Goal: Task Accomplishment & Management: Complete application form

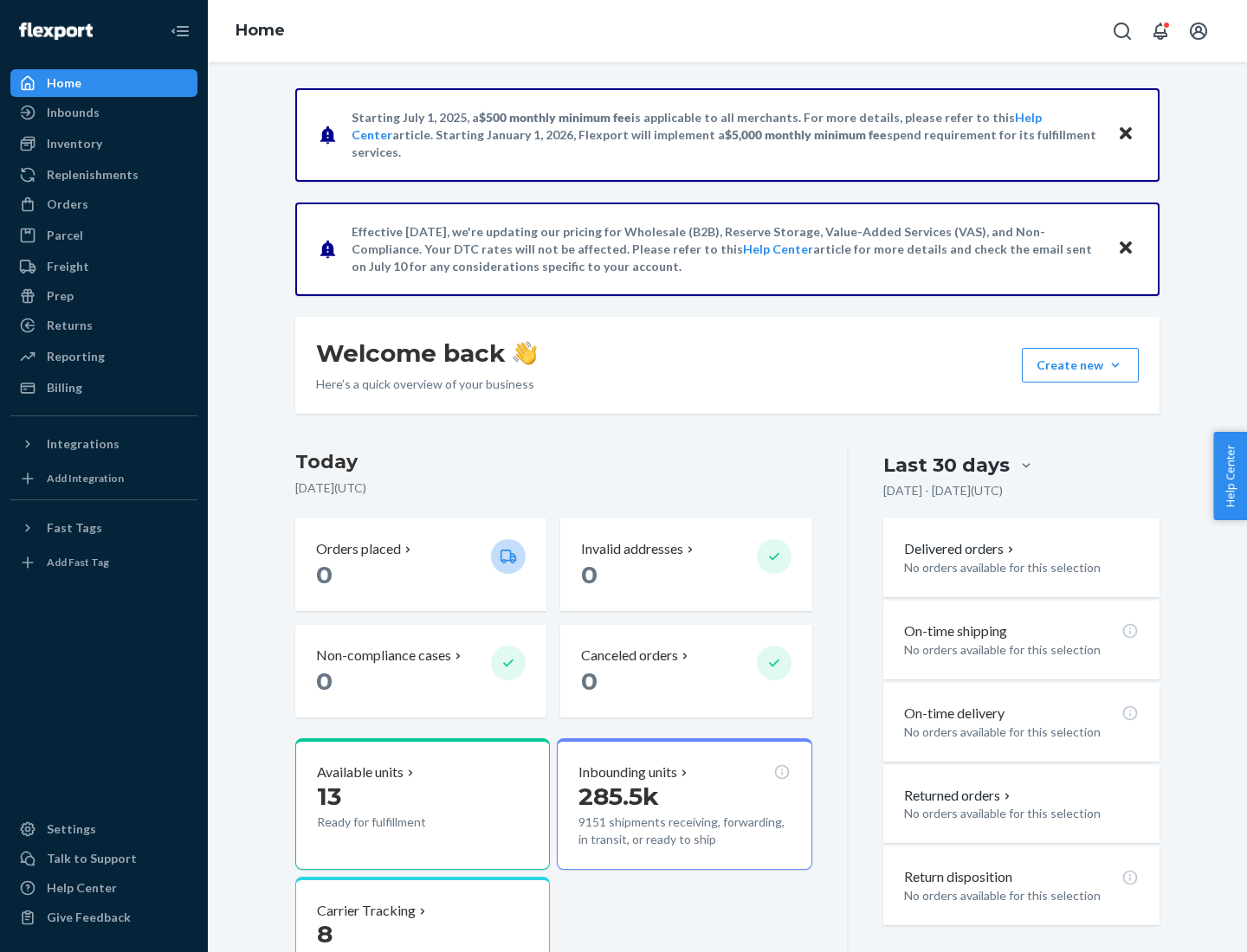
click at [1115, 365] on button "Create new Create new inbound Create new order Create new product" at bounding box center [1080, 365] width 117 height 35
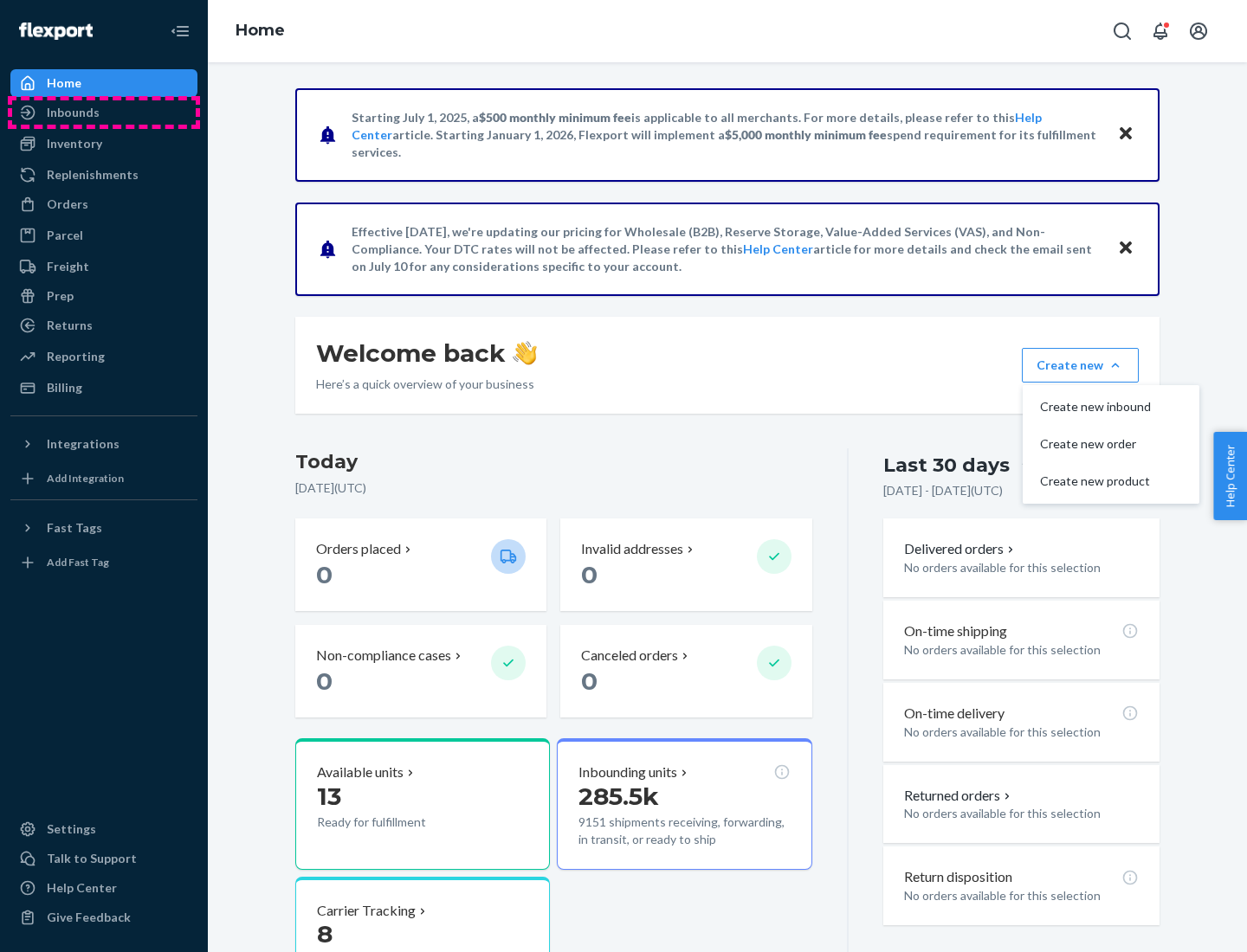
click at [104, 113] on div "Inbounds" at bounding box center [104, 112] width 184 height 24
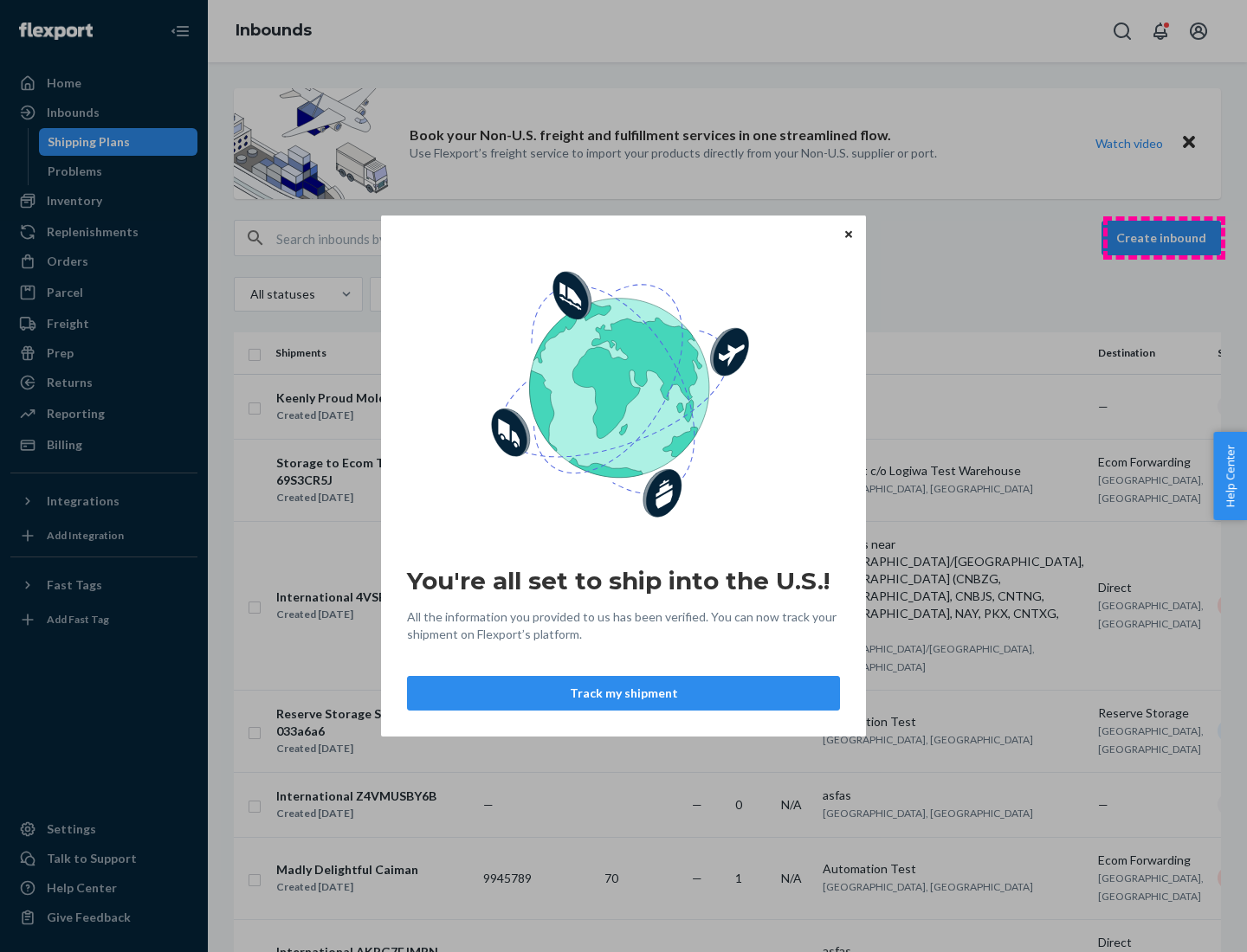
click at [1163, 238] on div "You're all set to ship into the U.S.! All the information you provided to us ha…" at bounding box center [623, 476] width 1247 height 952
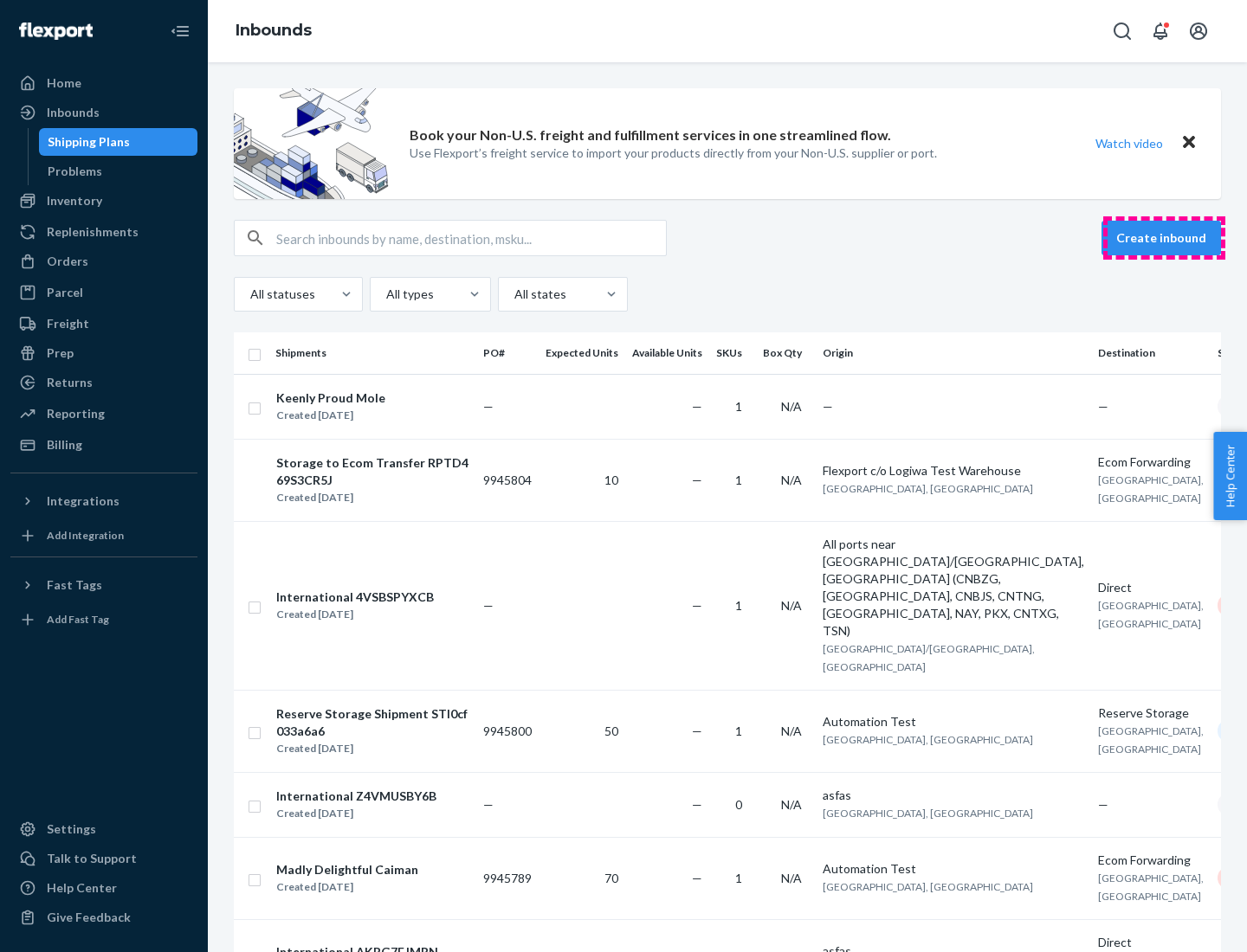
click at [1163, 238] on button "Create inbound" at bounding box center [1161, 238] width 120 height 35
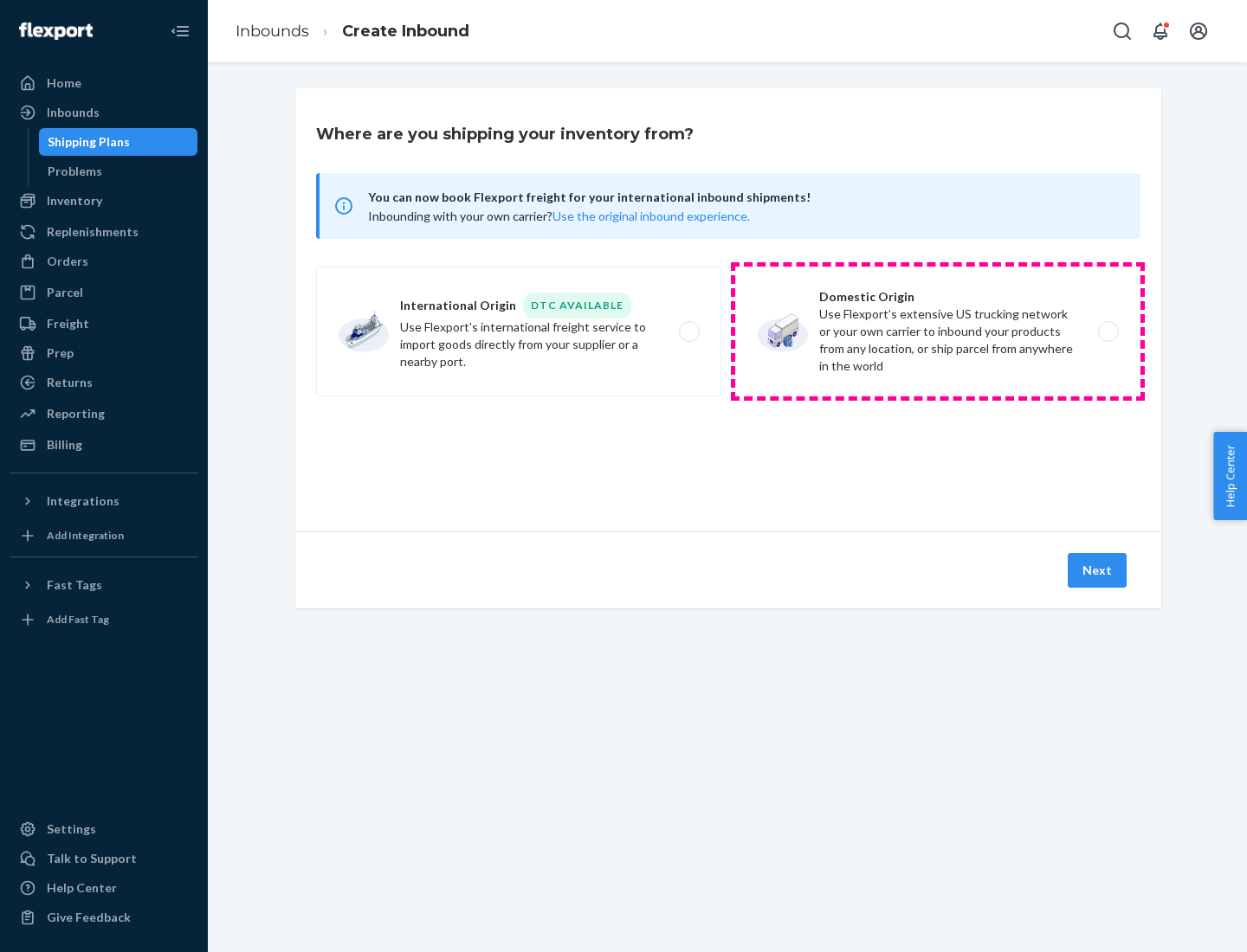
click at [938, 331] on label "Domestic Origin Use Flexport’s extensive US trucking network or your own carrie…" at bounding box center [937, 331] width 405 height 129
click at [1107, 331] on input "Domestic Origin Use Flexport’s extensive US trucking network or your own carrie…" at bounding box center [1113, 332] width 12 height 12
radio input "true"
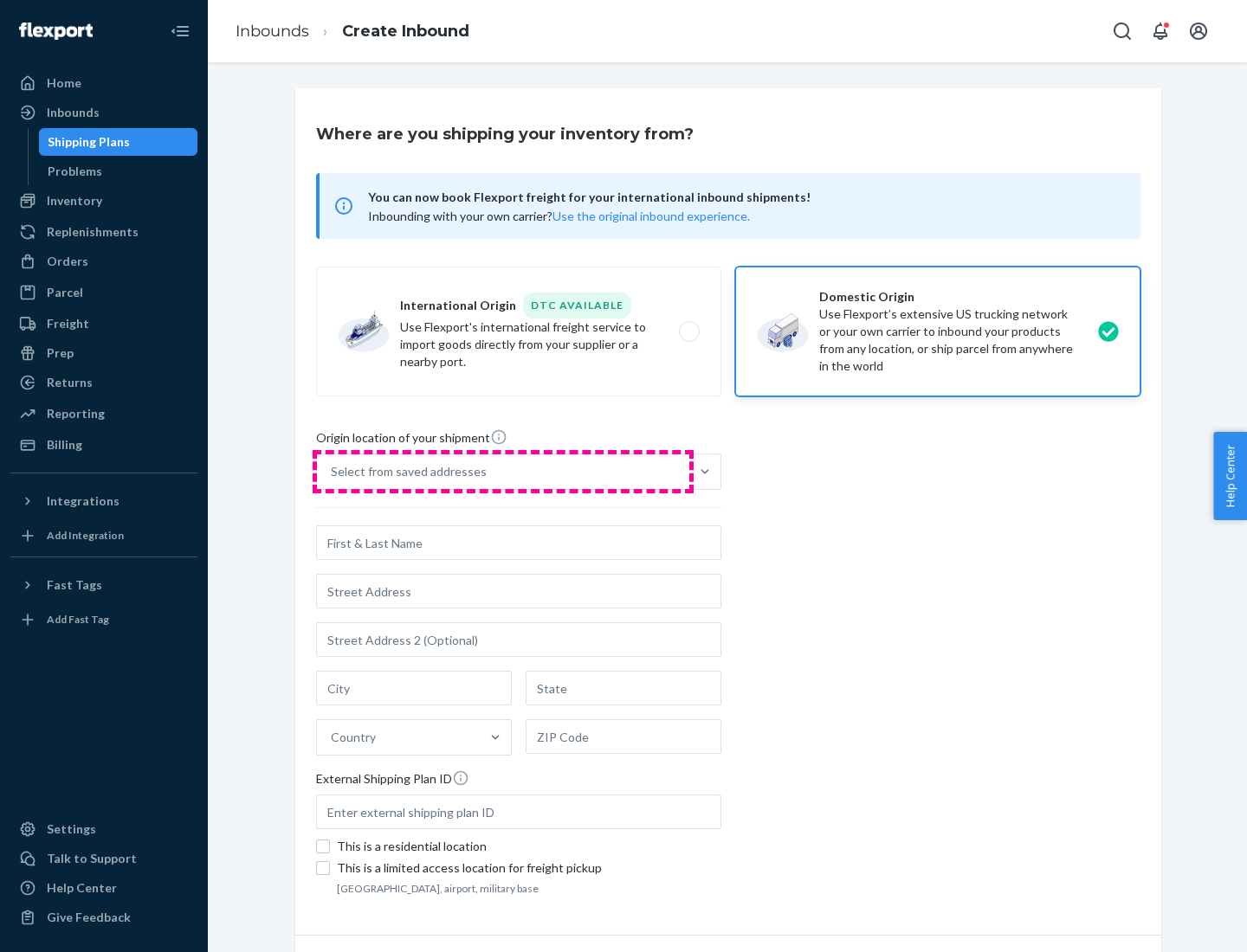
click at [503, 471] on div "Select from saved addresses" at bounding box center [502, 472] width 372 height 35
click at [332, 471] on input "Select from saved addresses" at bounding box center [331, 471] width 2 height 17
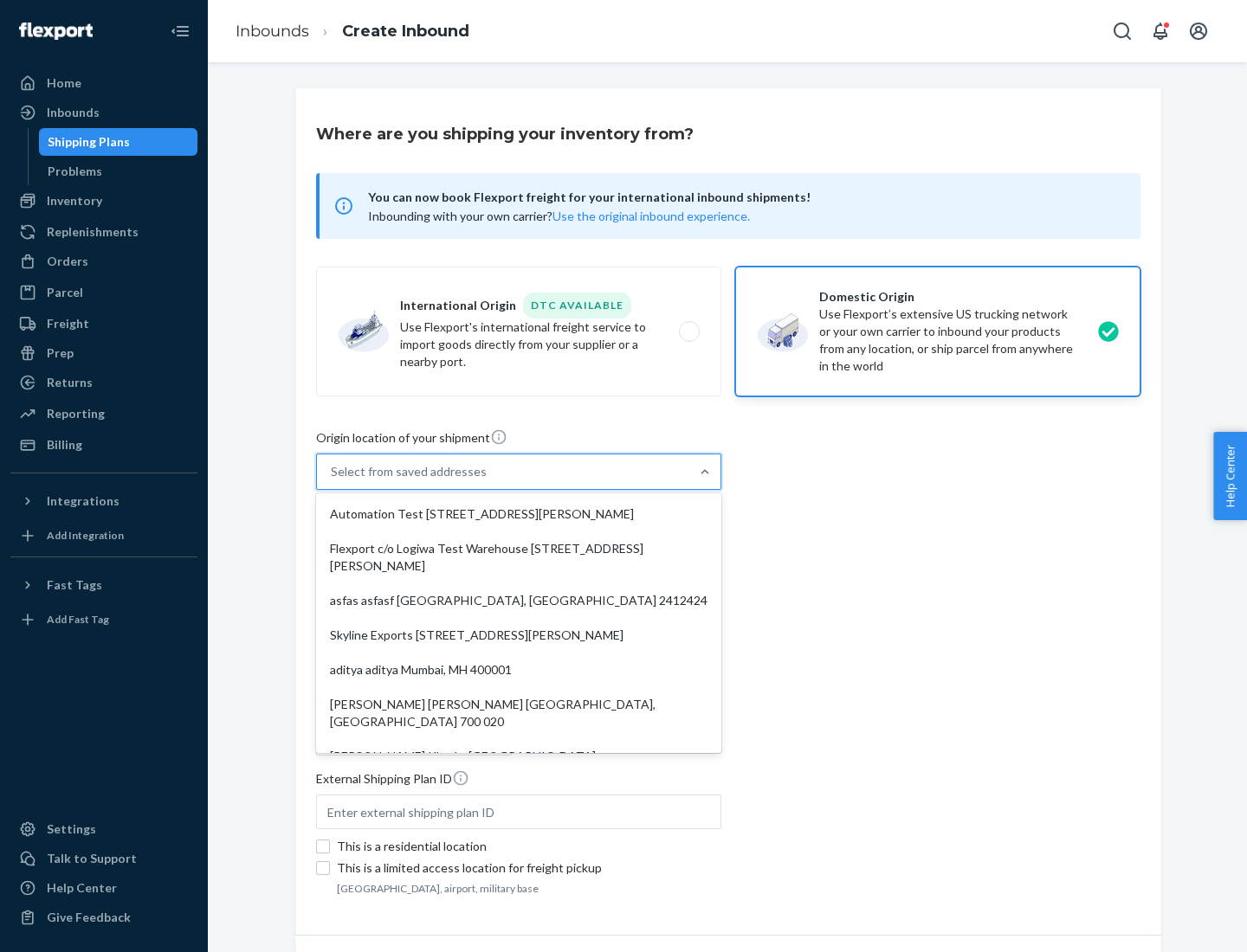
scroll to position [7, 0]
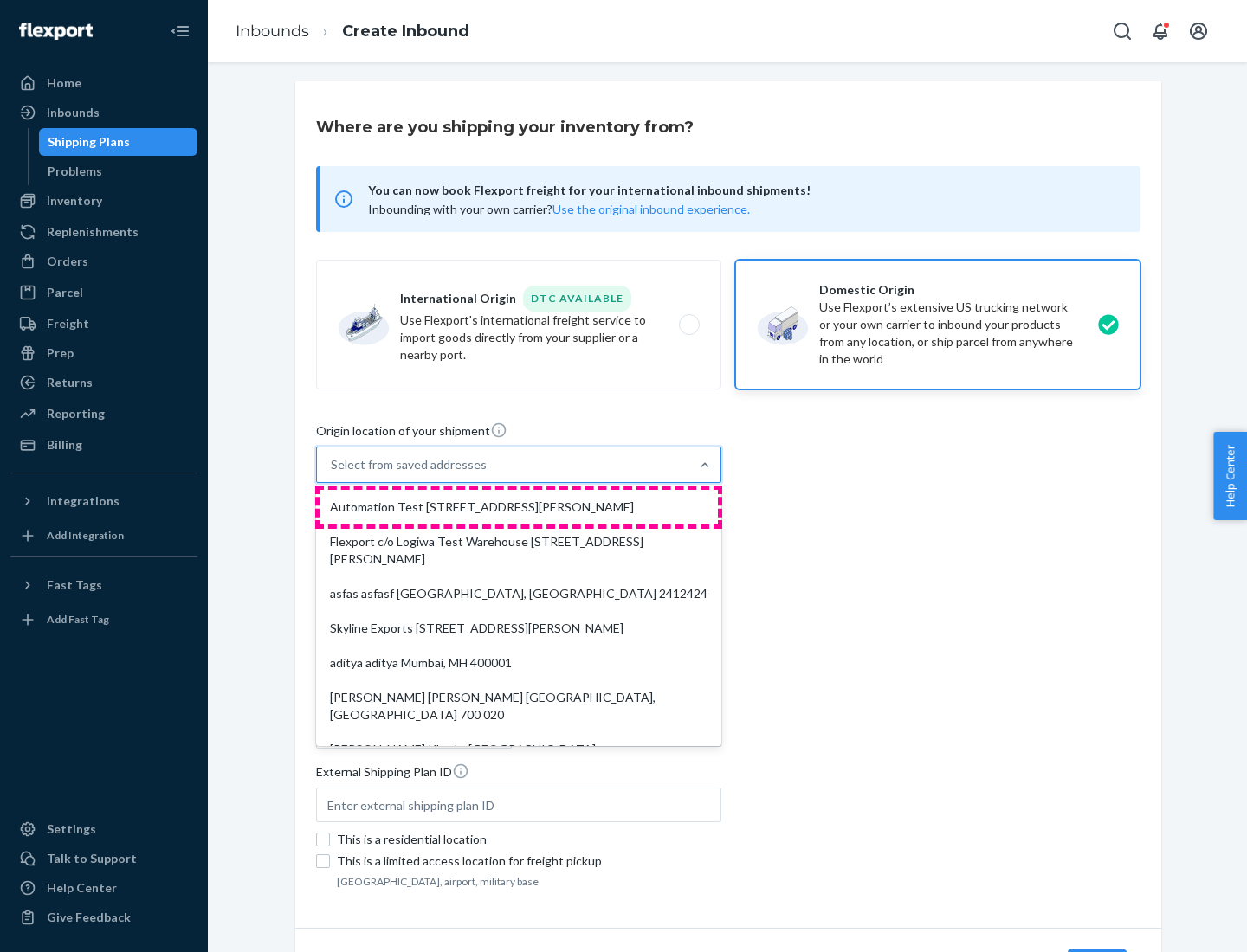
click at [519, 507] on div "Automation Test [STREET_ADDRESS][PERSON_NAME]" at bounding box center [519, 507] width 398 height 35
click at [332, 473] on input "option Automation Test [STREET_ADDRESS][PERSON_NAME]. 9 results available. Use …" at bounding box center [331, 464] width 2 height 17
type input "Automation Test"
type input "9th Floor"
type input "[GEOGRAPHIC_DATA]"
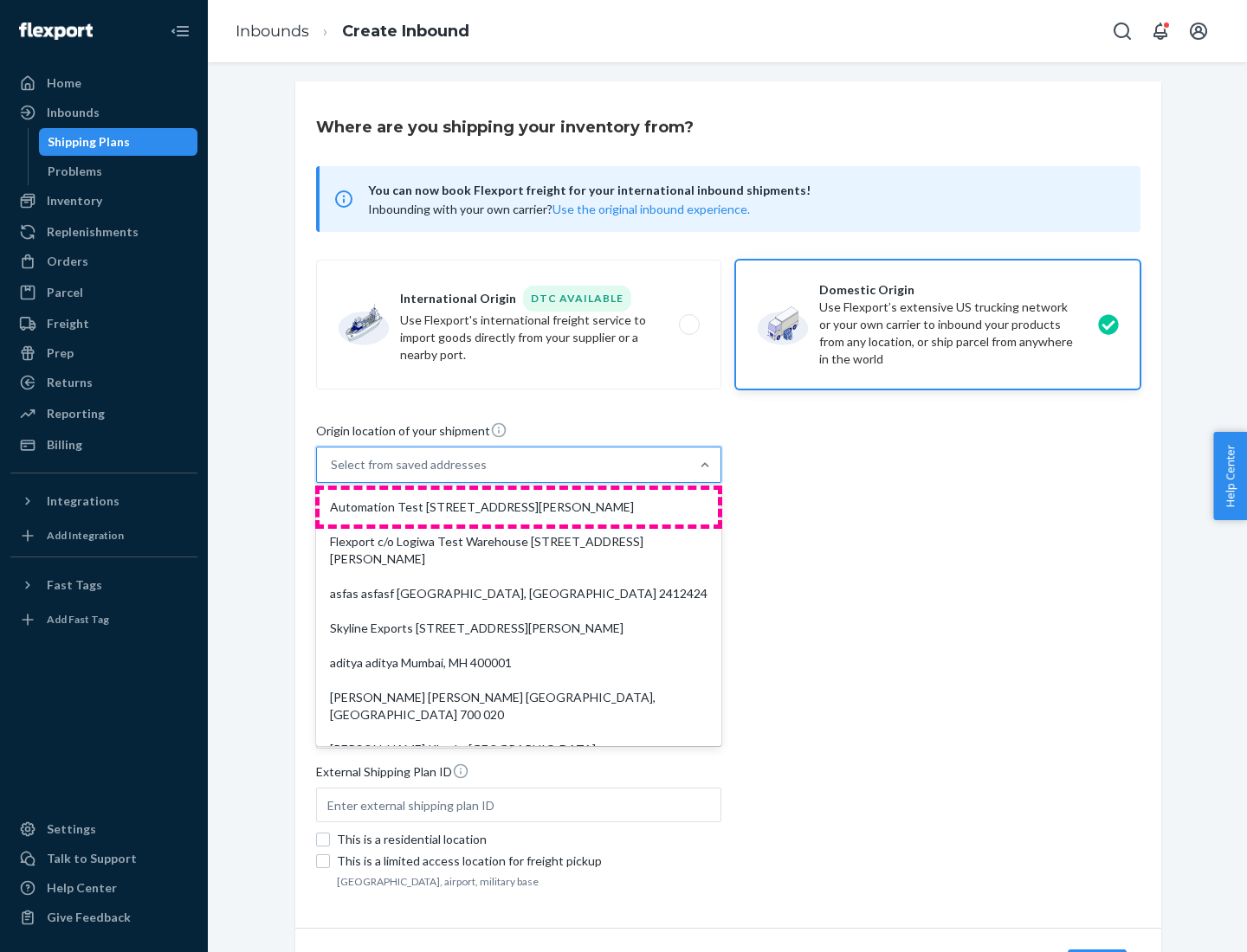
type input "CA"
type input "94104"
type input "[STREET_ADDRESS][PERSON_NAME]"
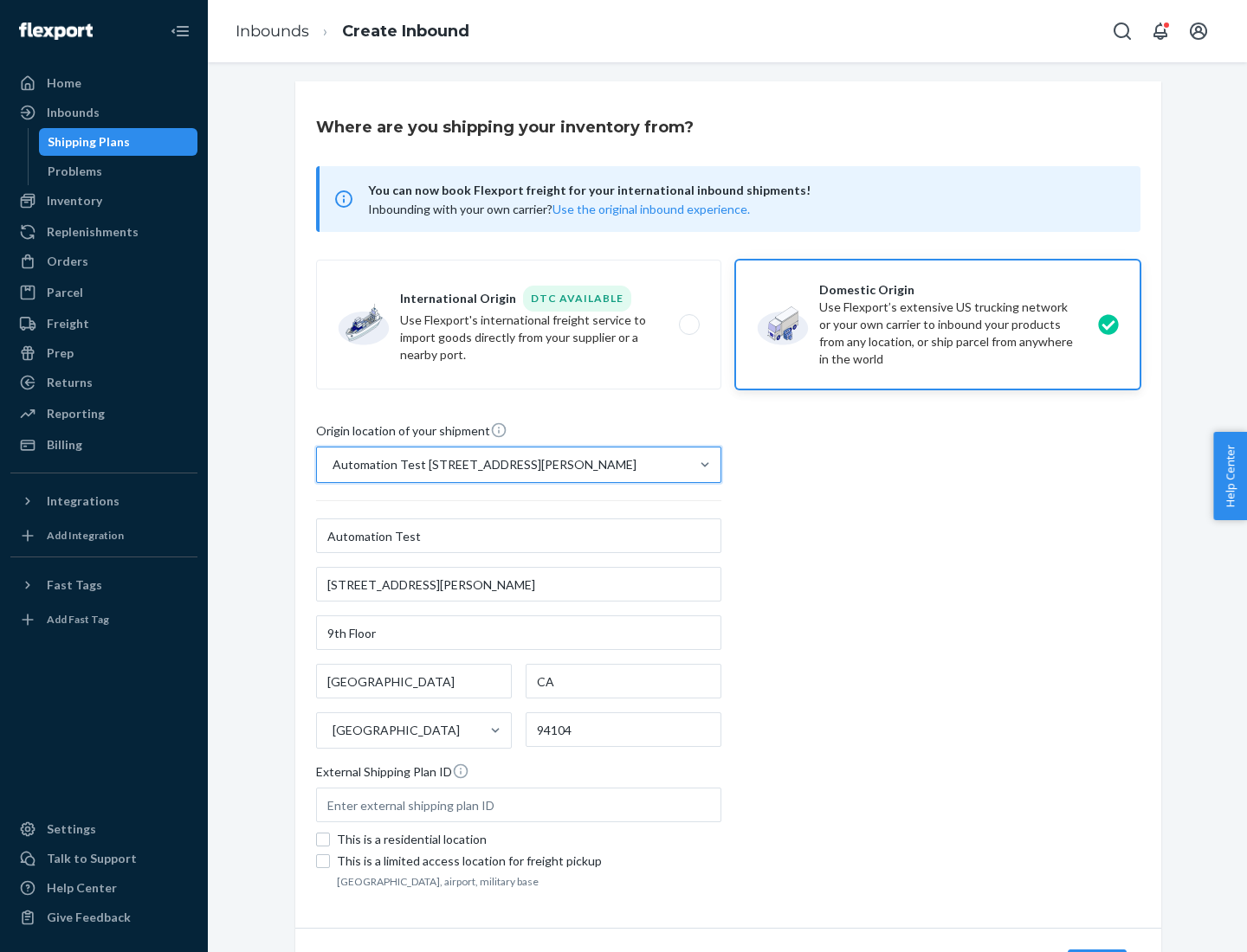
scroll to position [101, 0]
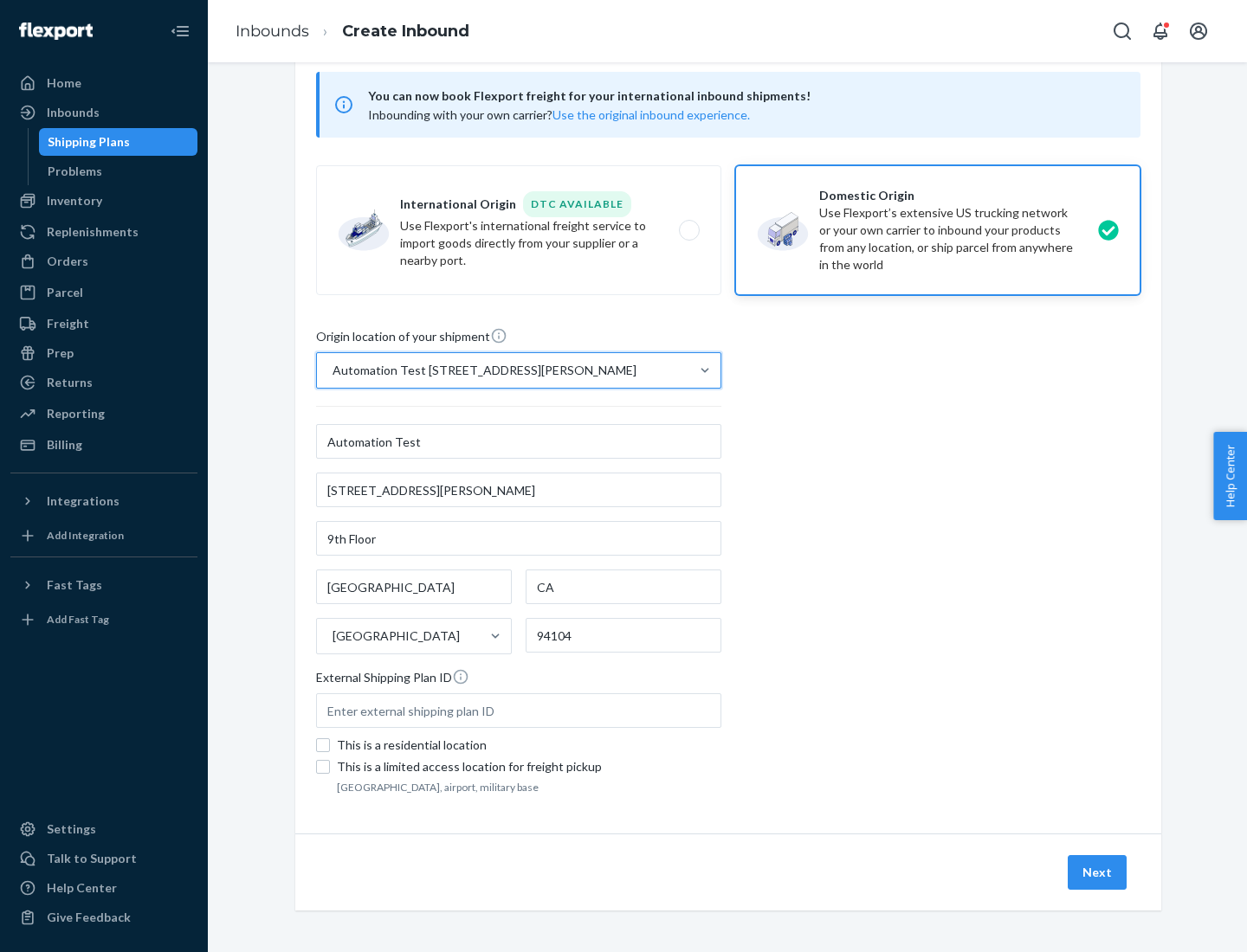
click at [1097, 872] on button "Next" at bounding box center [1096, 872] width 59 height 35
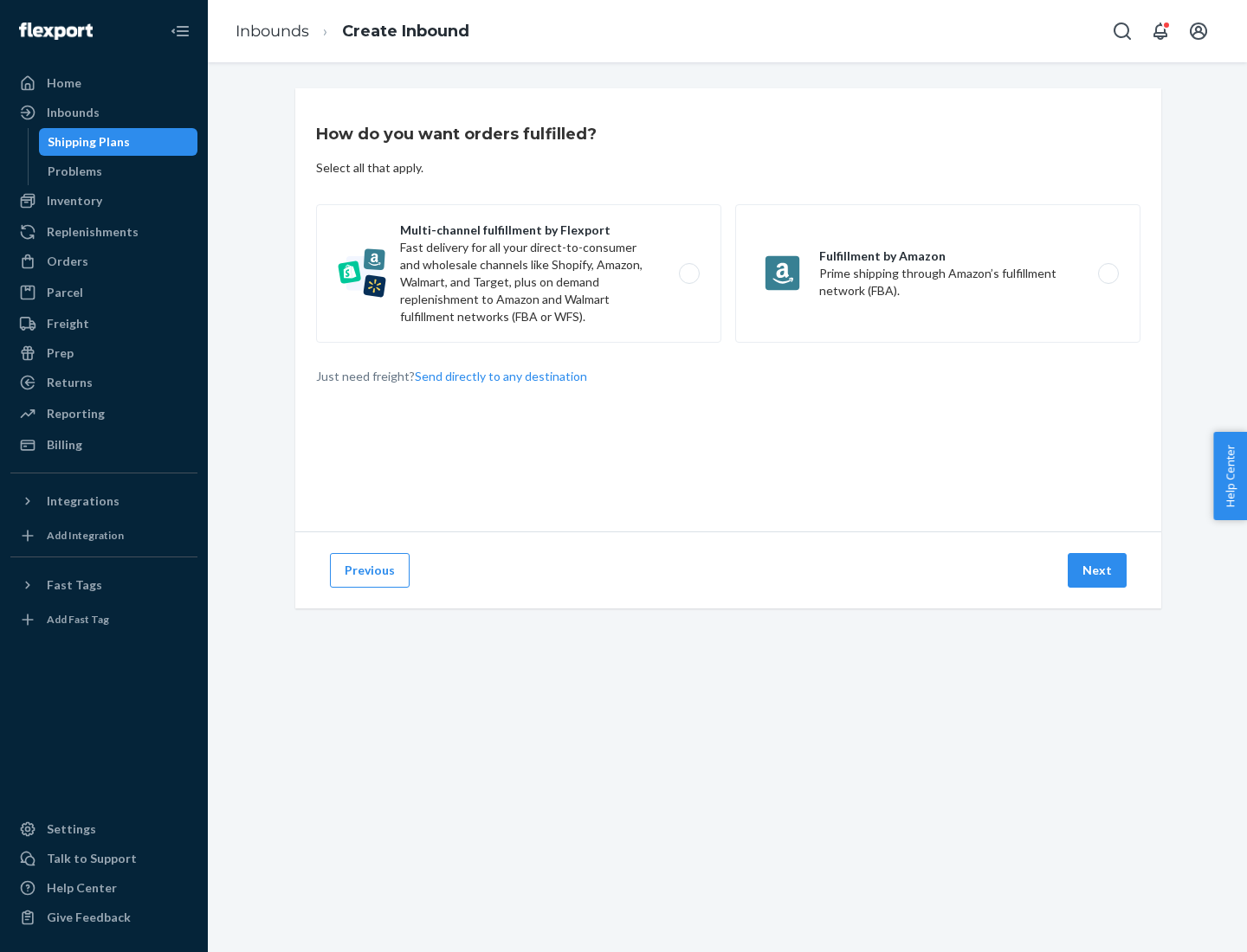
click at [519, 273] on label "Multi-channel fulfillment by Flexport Fast delivery for all your direct-to-cons…" at bounding box center [518, 273] width 405 height 138
click at [688, 273] on input "Multi-channel fulfillment by Flexport Fast delivery for all your direct-to-cons…" at bounding box center [694, 274] width 12 height 12
radio input "true"
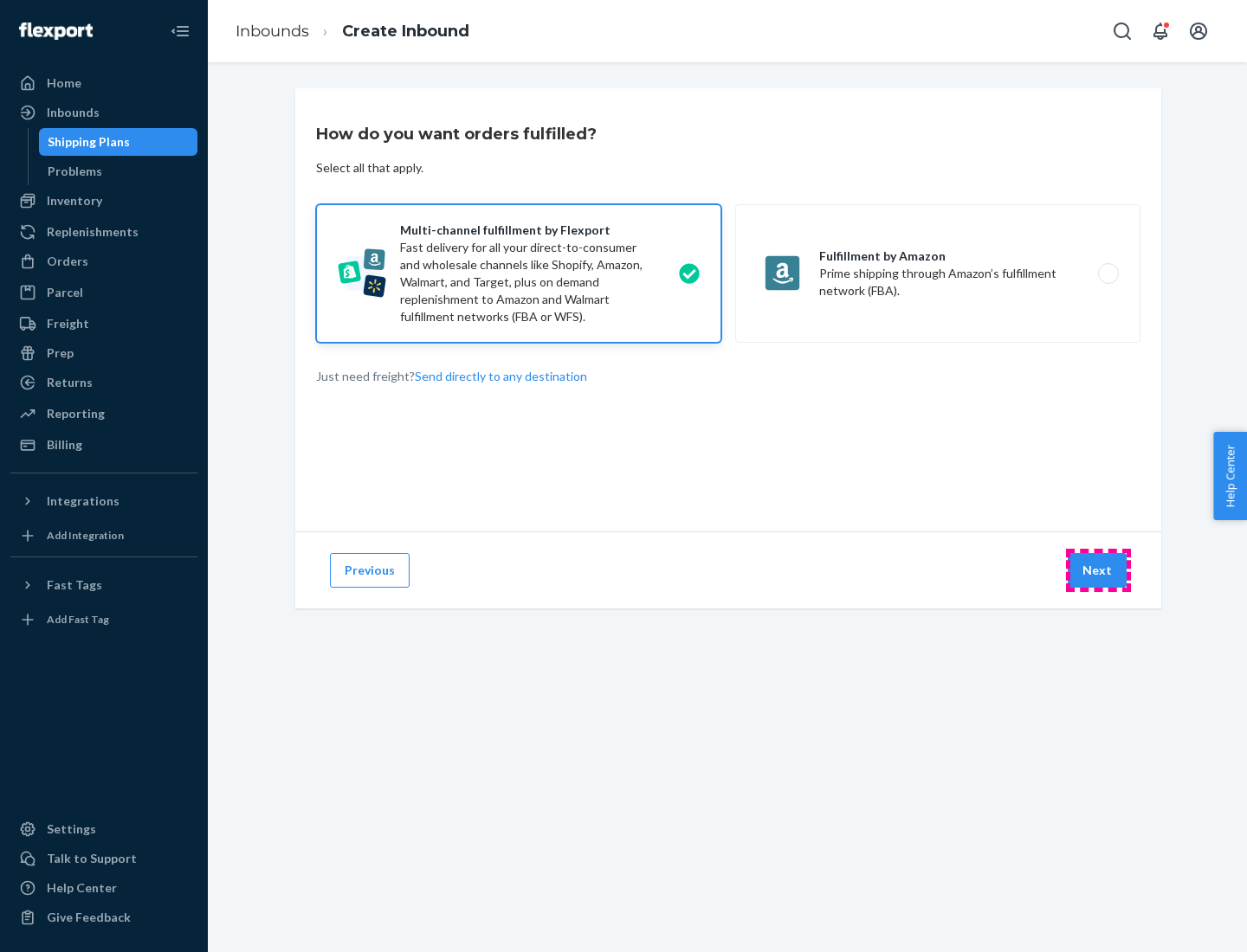
click at [1097, 571] on button "Next" at bounding box center [1096, 571] width 59 height 35
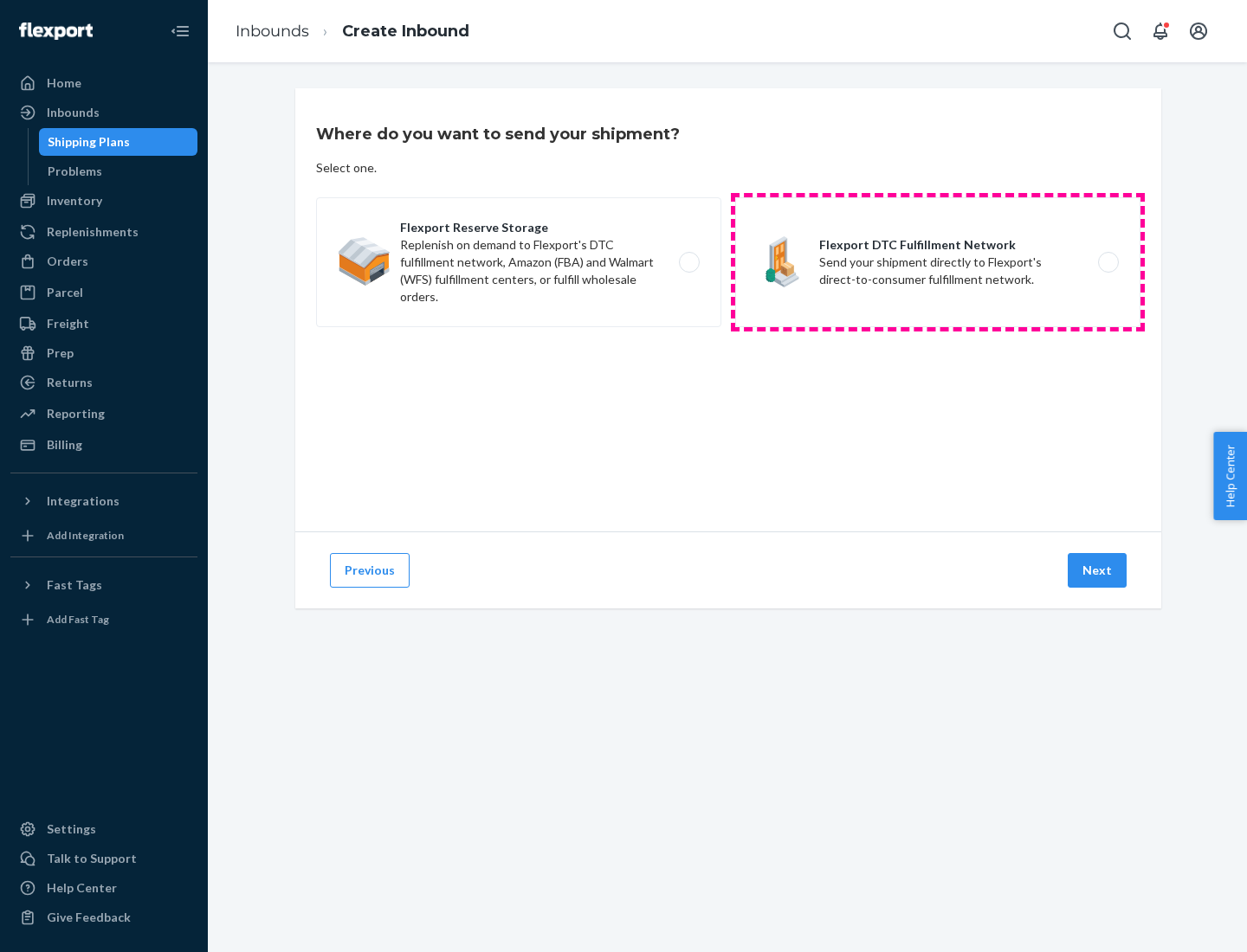
click at [938, 263] on label "Flexport DTC Fulfillment Network Send your shipment directly to Flexport's dire…" at bounding box center [937, 262] width 405 height 129
click at [1107, 263] on input "Flexport DTC Fulfillment Network Send your shipment directly to Flexport's dire…" at bounding box center [1113, 263] width 12 height 12
radio input "true"
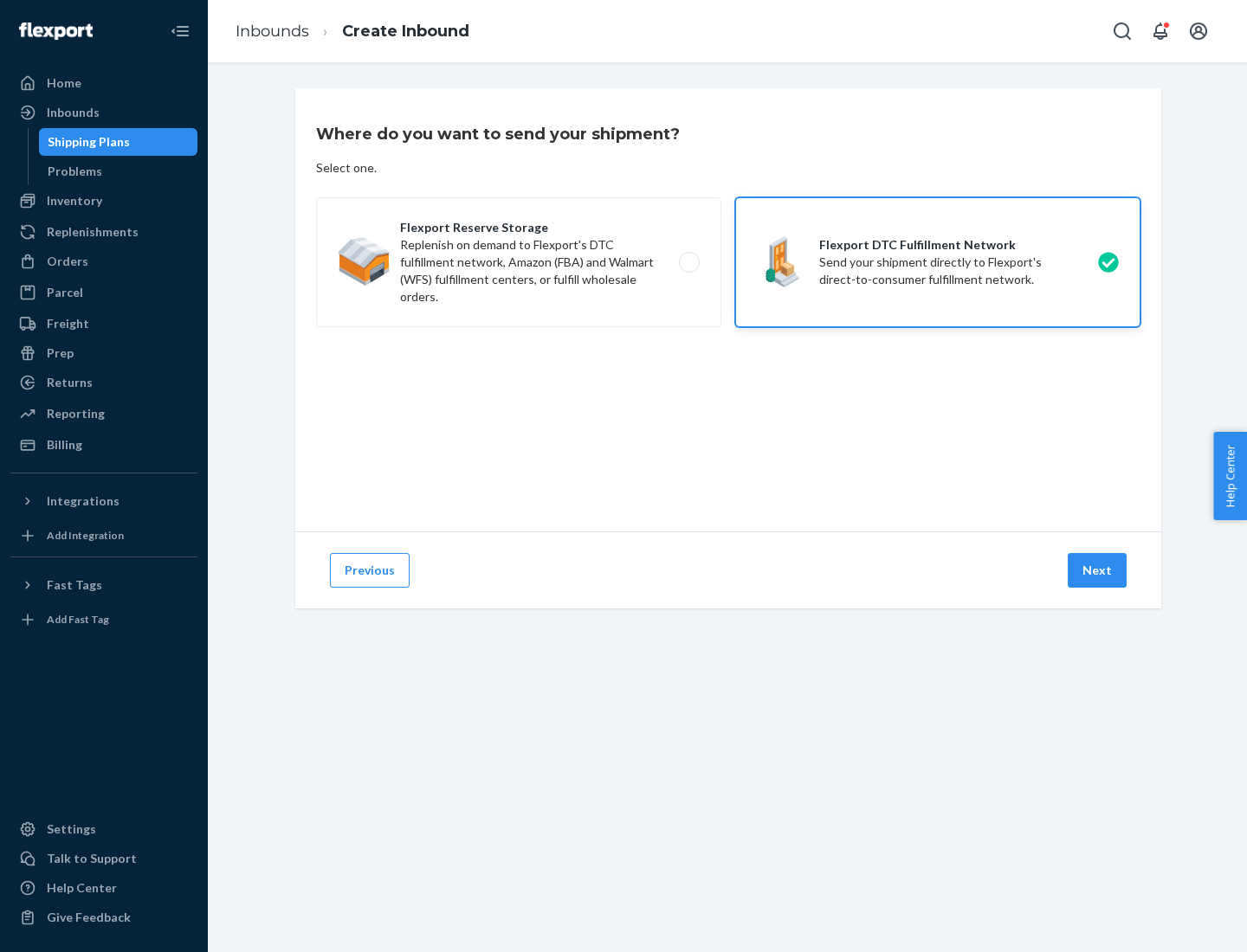
click at [1097, 571] on button "Next" at bounding box center [1096, 571] width 59 height 35
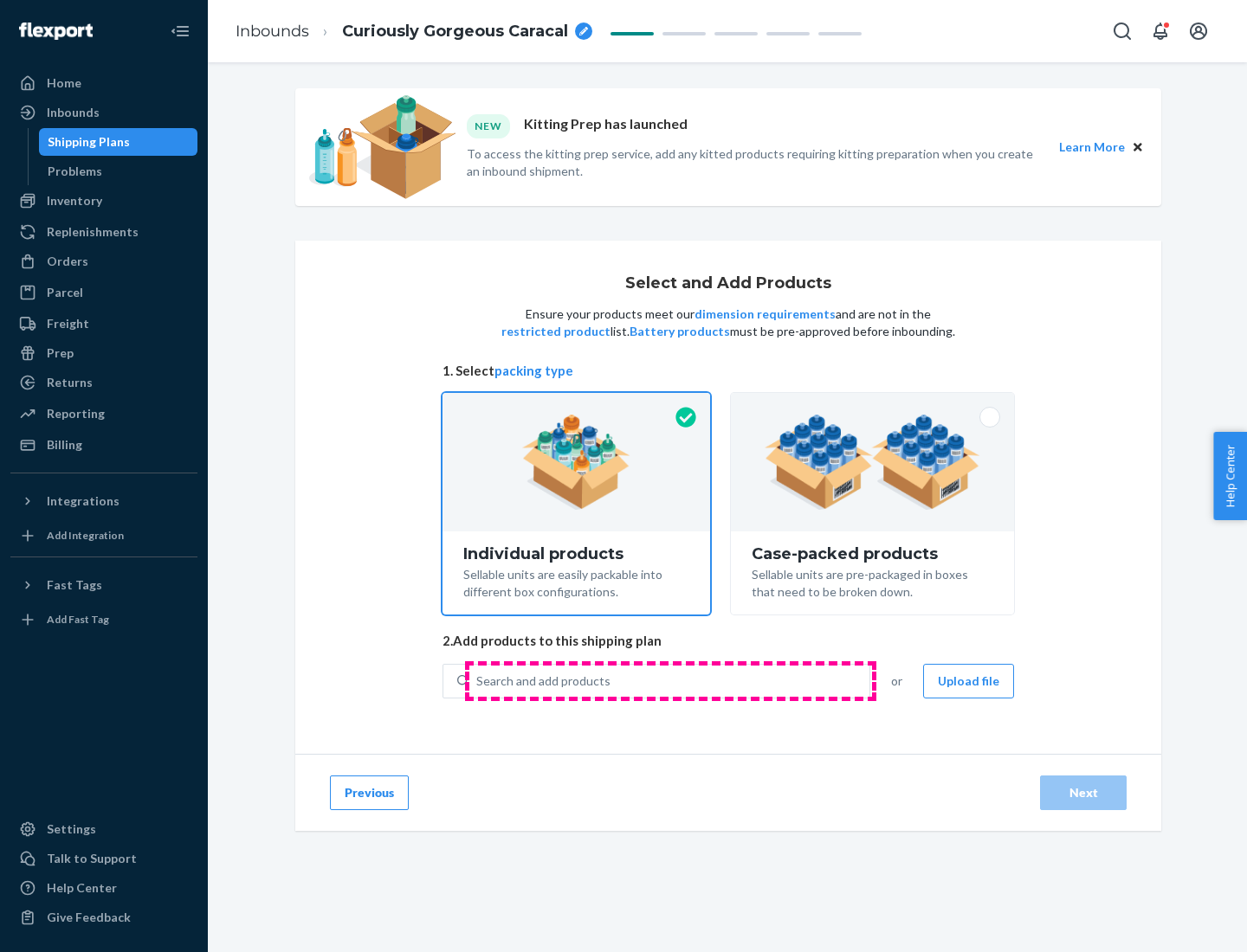
click at [670, 680] on div "Search and add products" at bounding box center [669, 681] width 400 height 31
click at [478, 680] on input "Search and add products" at bounding box center [477, 681] width 2 height 17
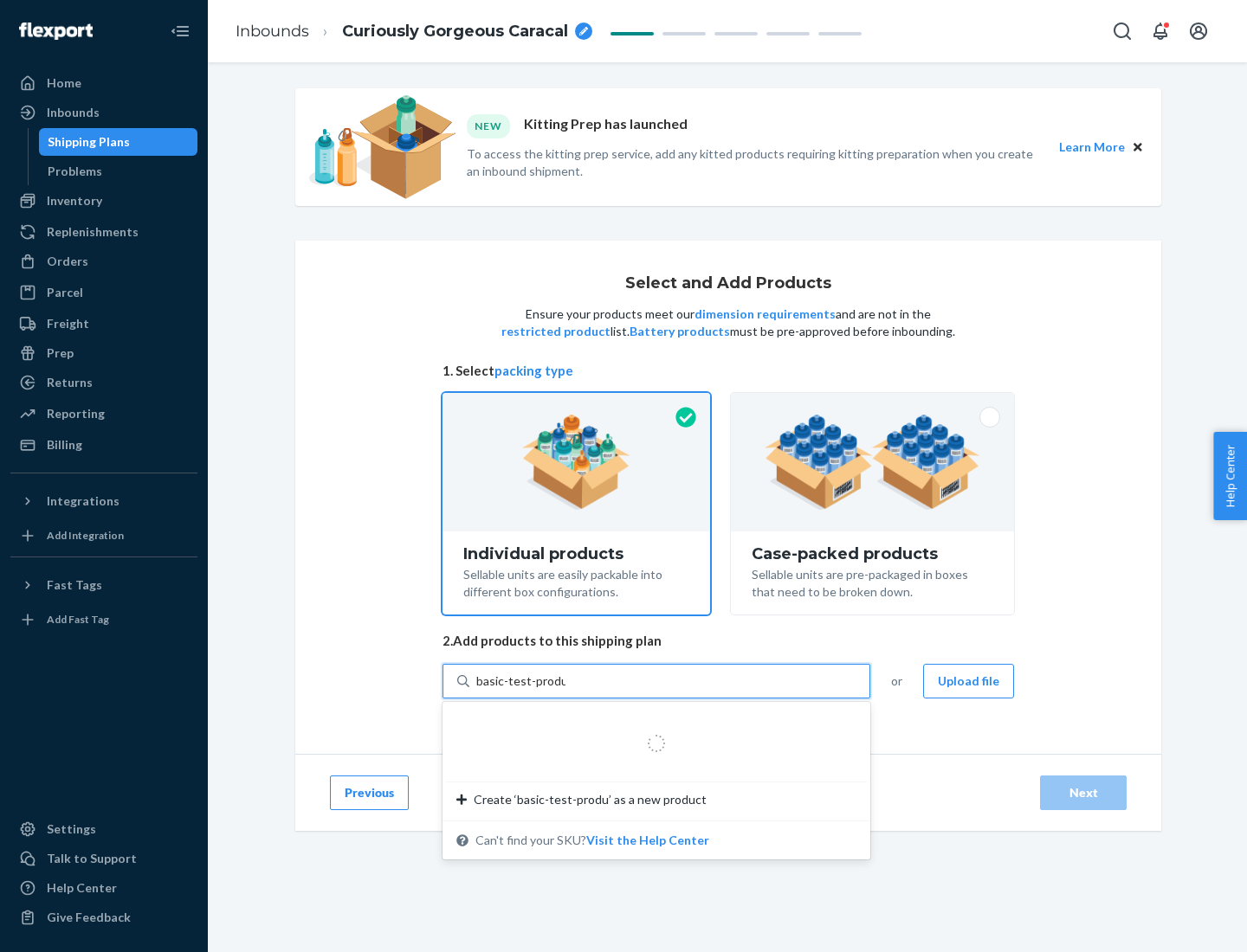
type input "basic-test-product-1"
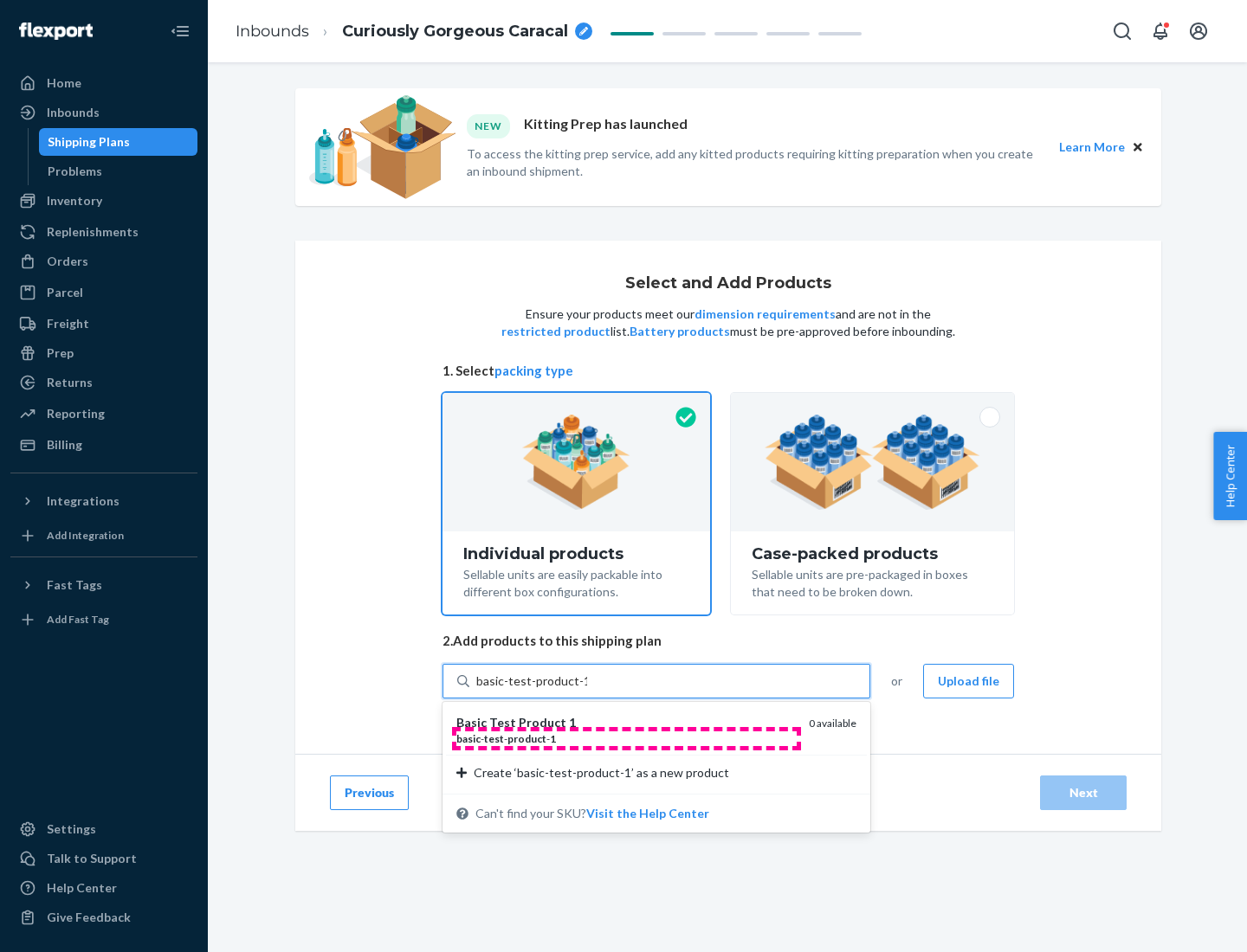
click at [626, 738] on div "basic - test - product - 1" at bounding box center [625, 738] width 338 height 14
click at [587, 689] on input "basic-test-product-1" at bounding box center [531, 681] width 111 height 17
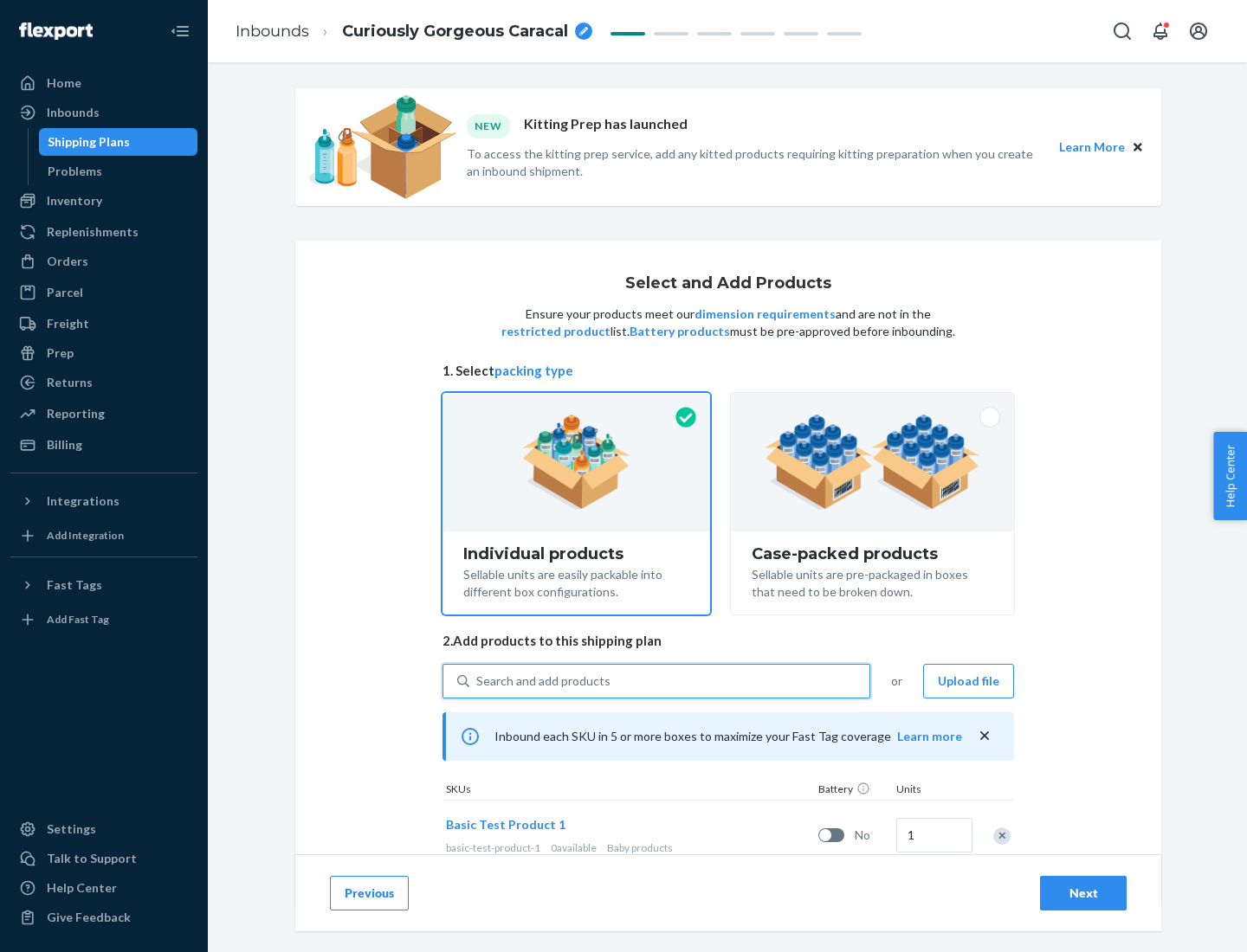
scroll to position [51, 0]
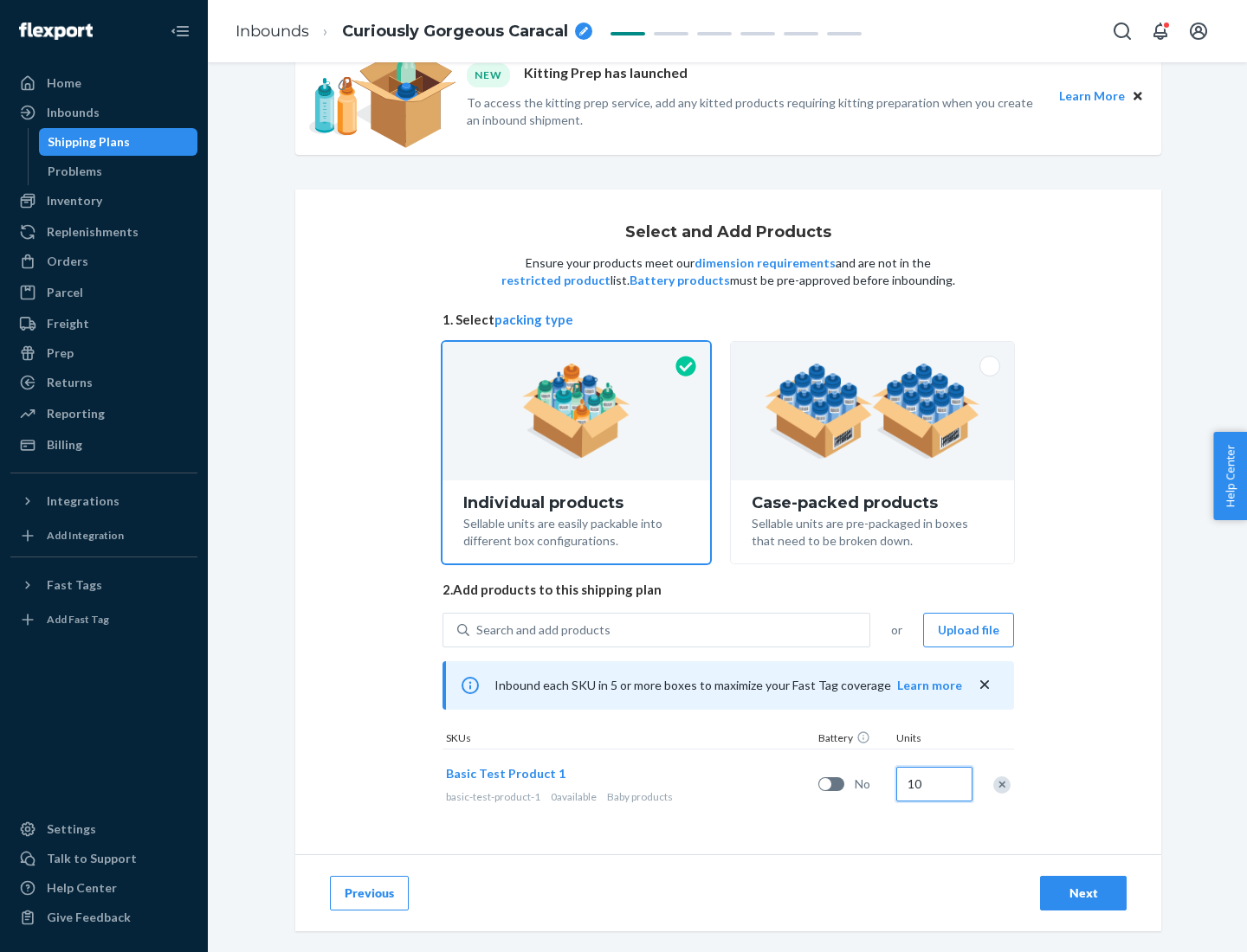
type input "10"
click at [1083, 892] on div "Next" at bounding box center [1083, 893] width 57 height 17
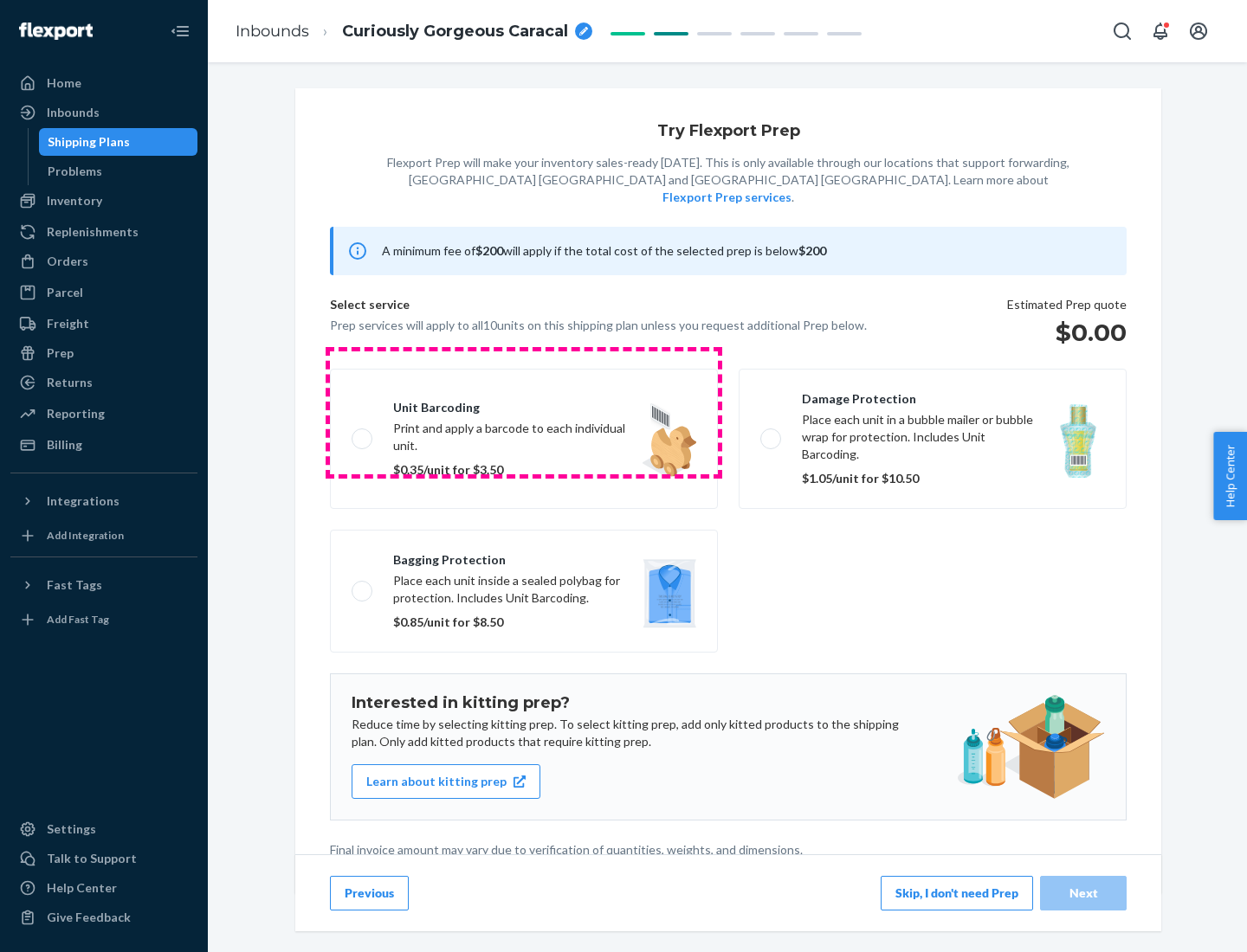
click at [524, 412] on label "Unit barcoding Print and apply a barcode to each individual unit. $0.35/unit fo…" at bounding box center [523, 438] width 387 height 140
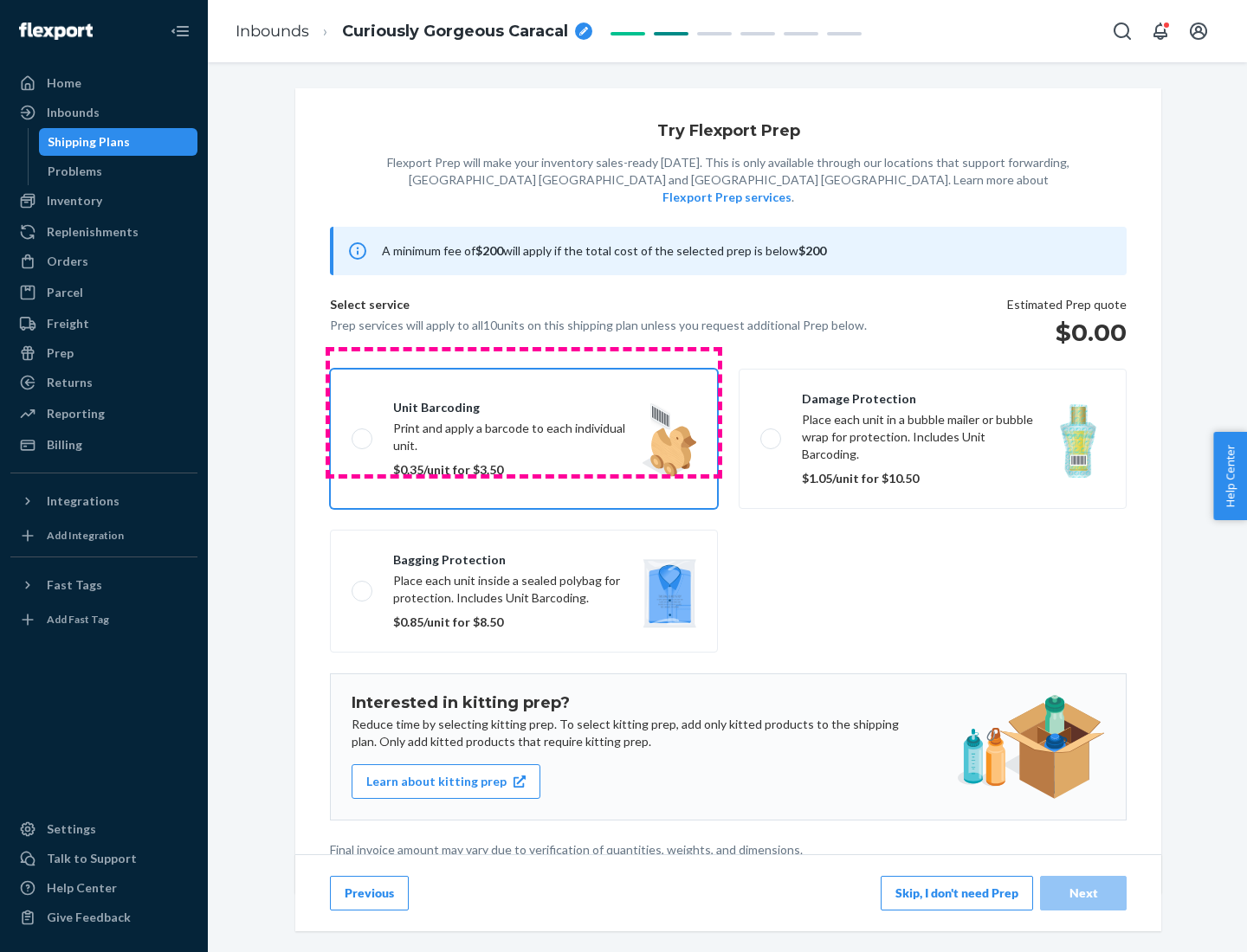
click at [363, 433] on input "Unit barcoding Print and apply a barcode to each individual unit. $0.35/unit fo…" at bounding box center [357, 438] width 12 height 12
checkbox input "true"
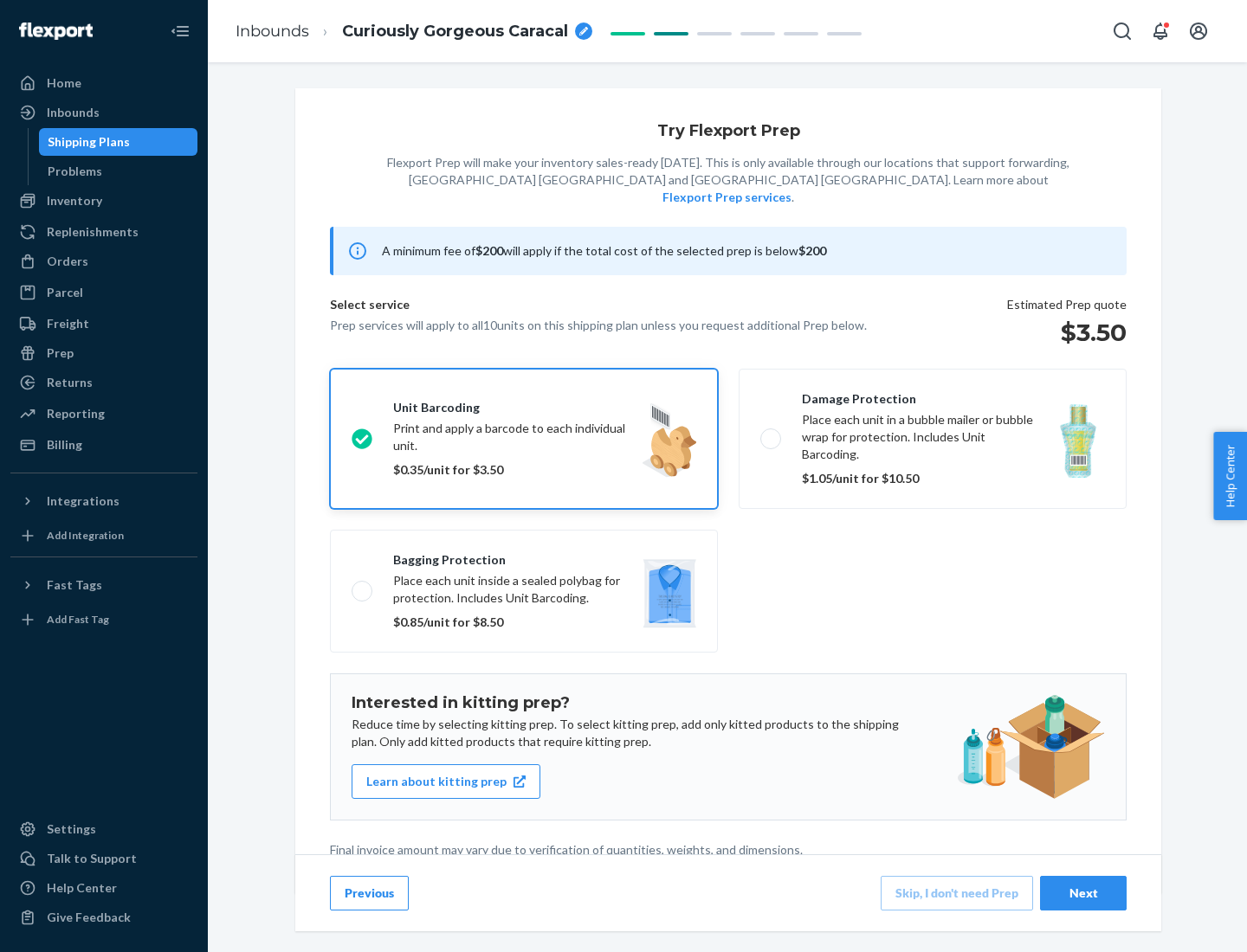
scroll to position [4, 0]
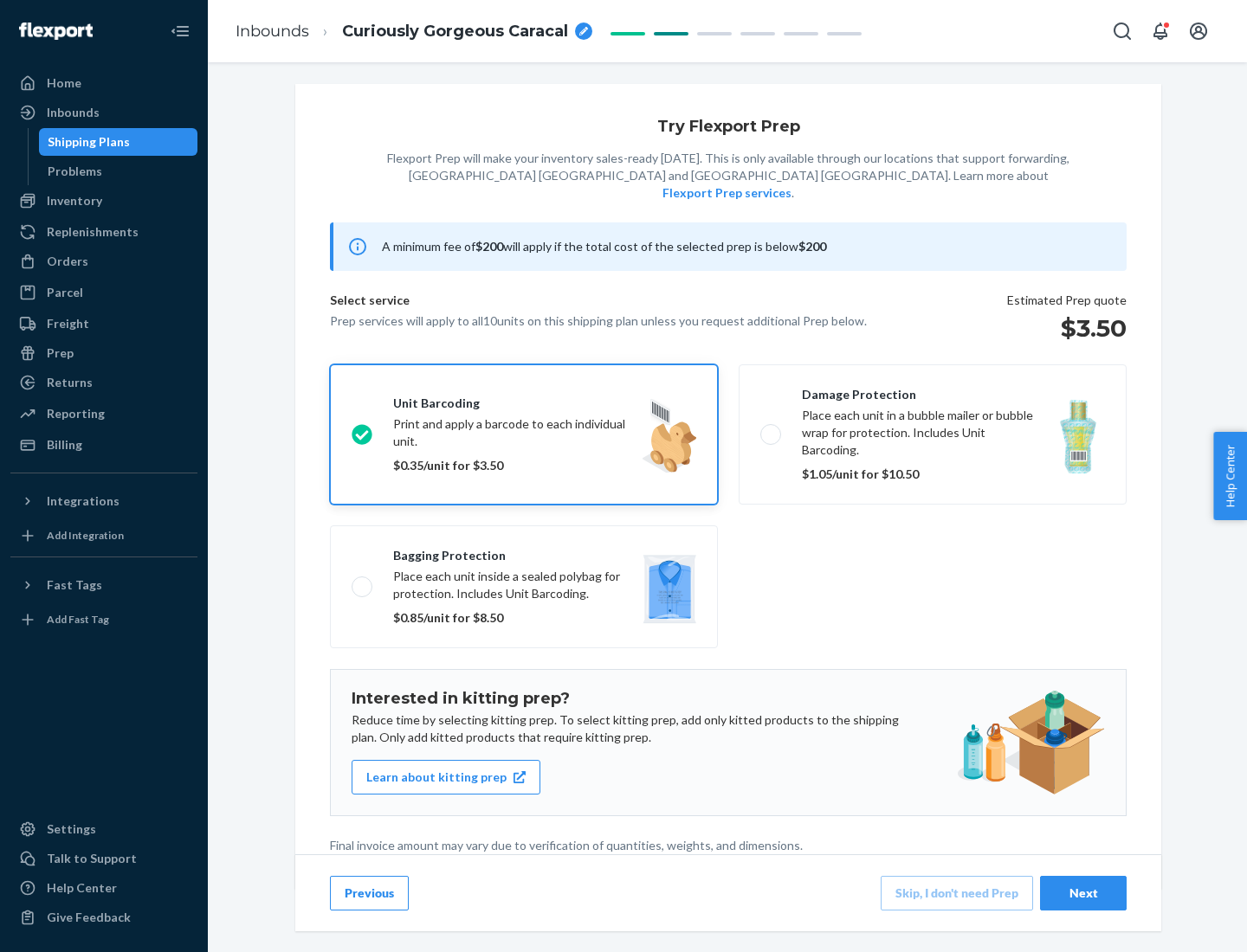
click at [1083, 892] on div "Next" at bounding box center [1083, 893] width 57 height 17
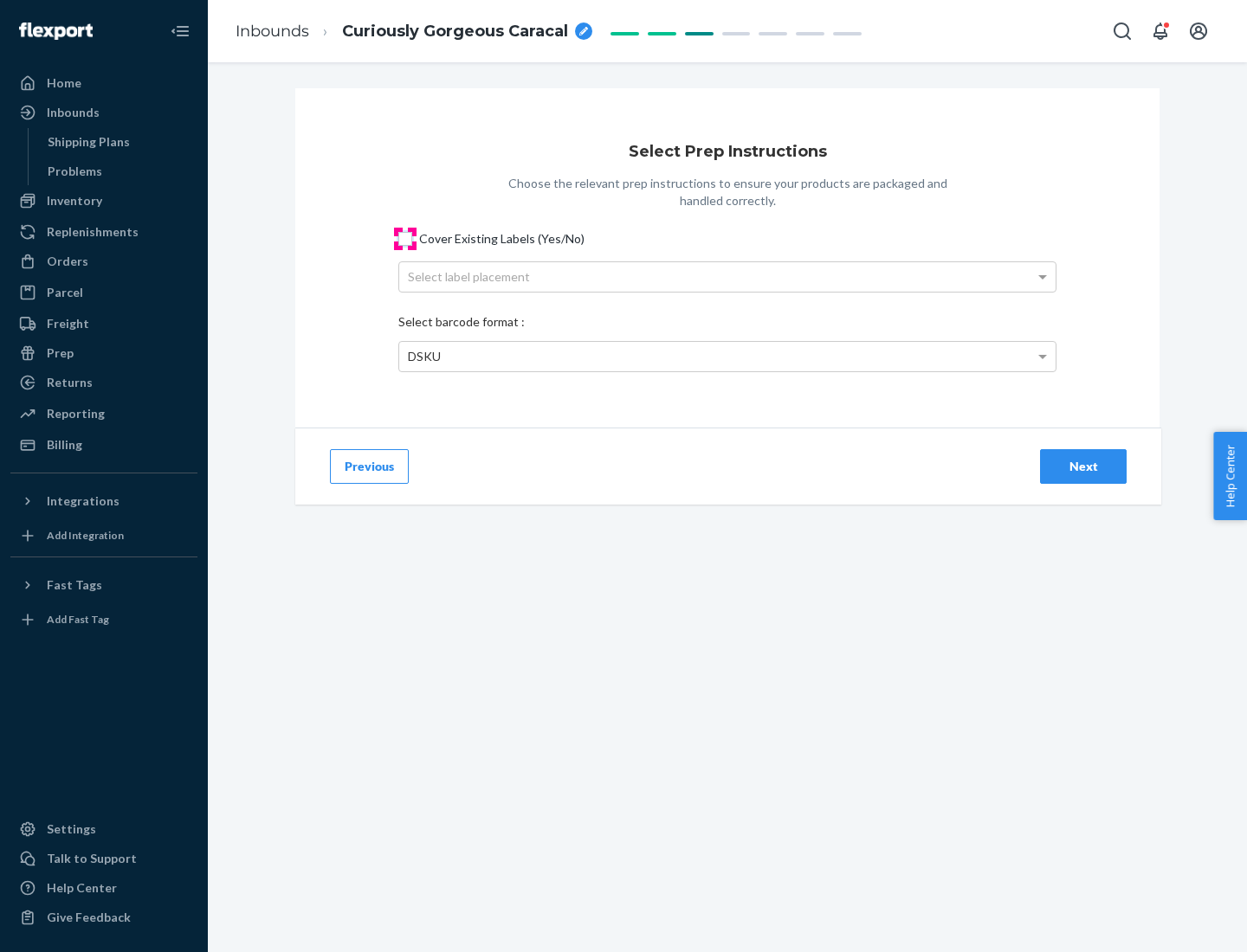
click at [405, 238] on input "Cover Existing Labels (Yes/No)" at bounding box center [405, 238] width 14 height 14
checkbox input "true"
click at [1083, 465] on div "Next" at bounding box center [1083, 466] width 57 height 17
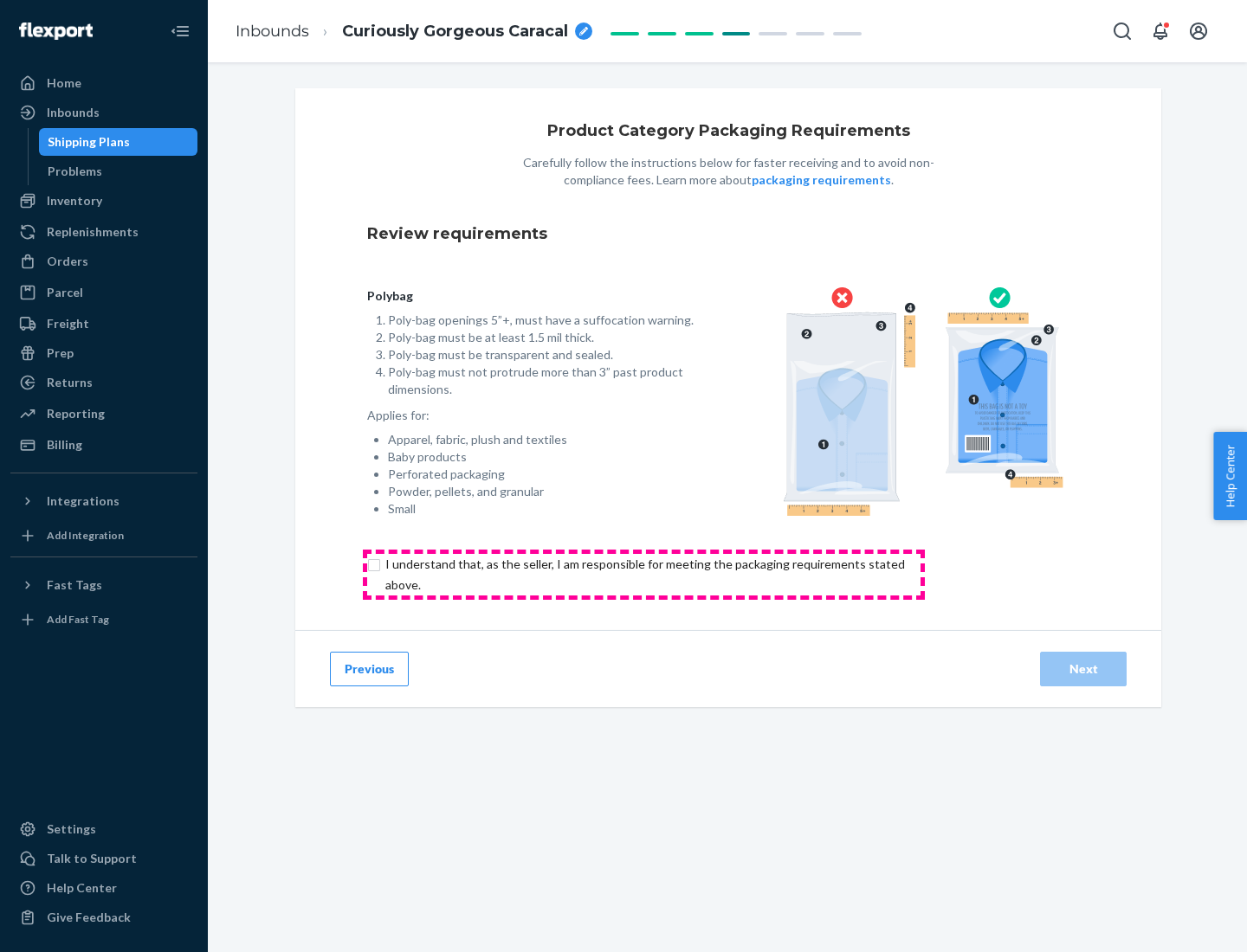
click at [643, 574] on input "checkbox" at bounding box center [655, 574] width 576 height 42
checkbox input "true"
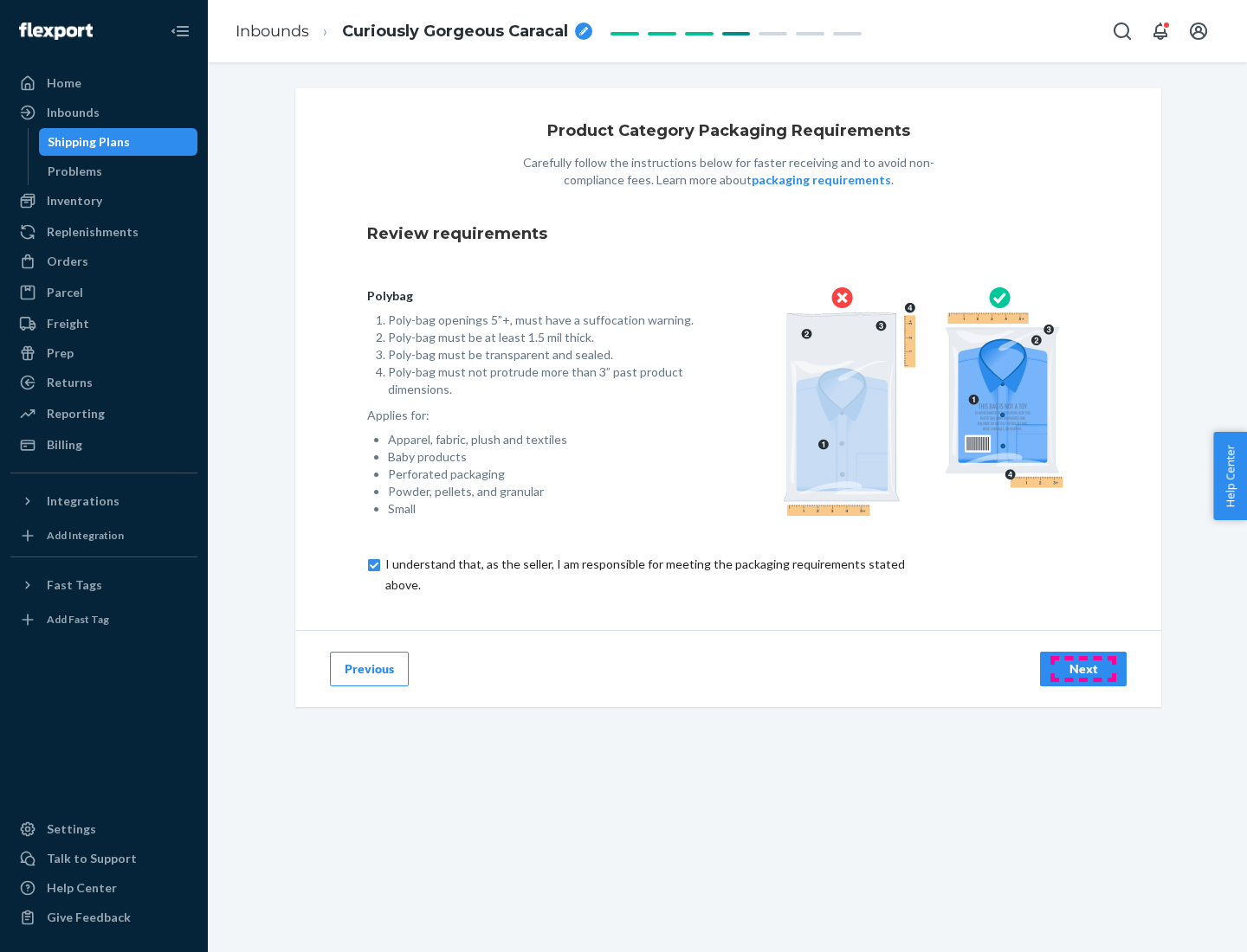
click at [1083, 668] on div "Next" at bounding box center [1083, 669] width 57 height 17
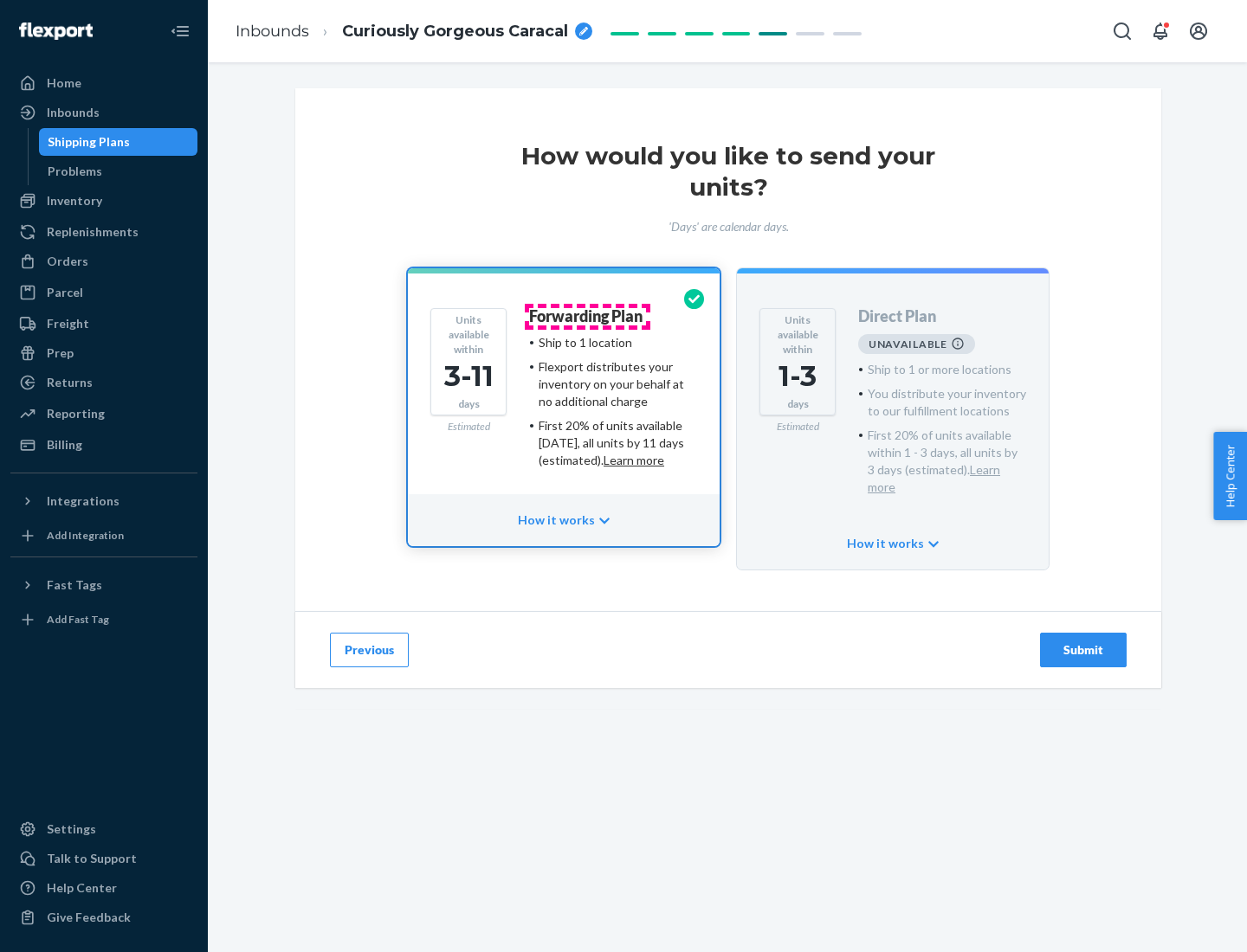
click at [587, 316] on h4 "Forwarding Plan" at bounding box center [585, 317] width 113 height 17
click at [1083, 641] on div "Submit" at bounding box center [1083, 650] width 57 height 17
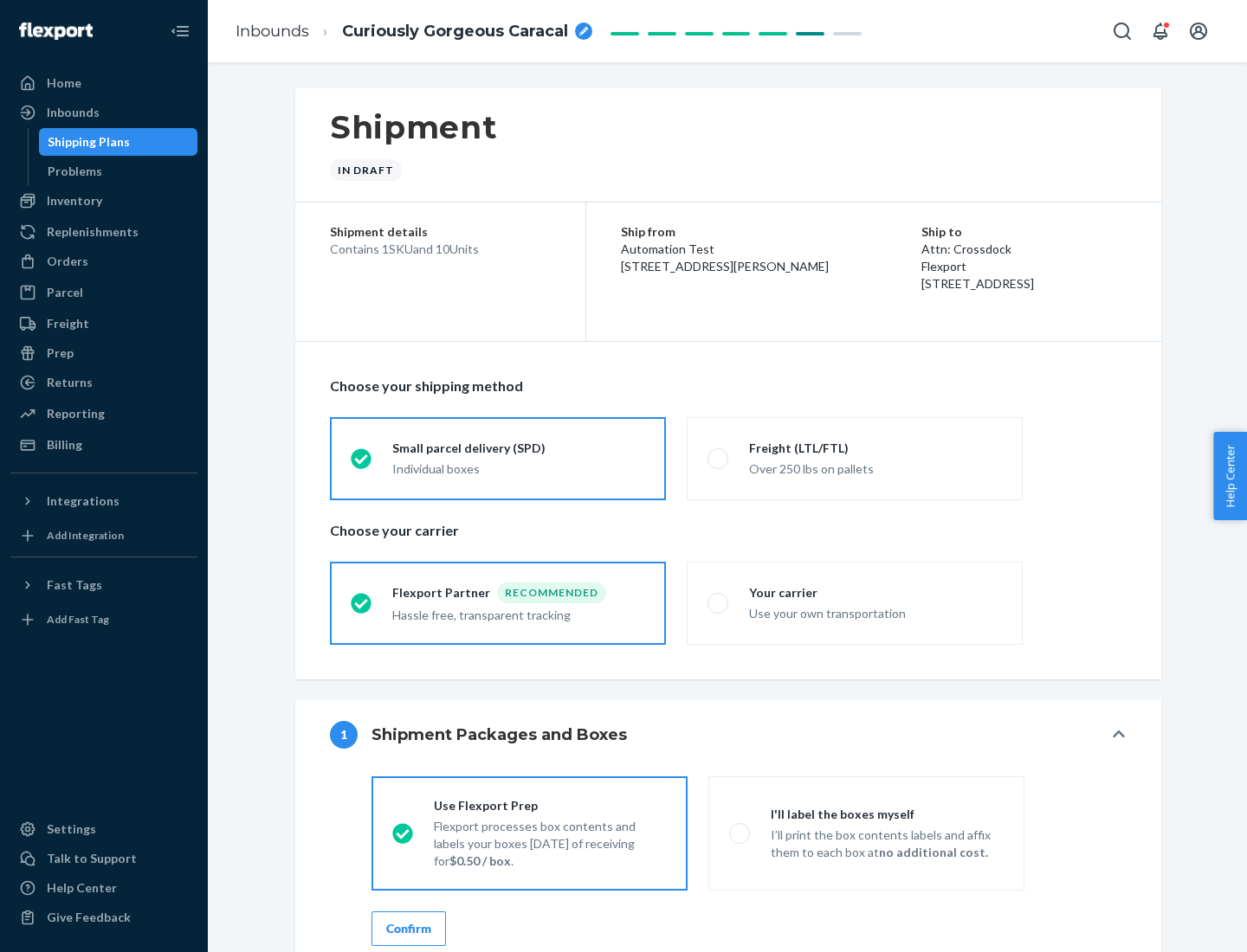
radio input "true"
radio input "false"
radio input "true"
radio input "false"
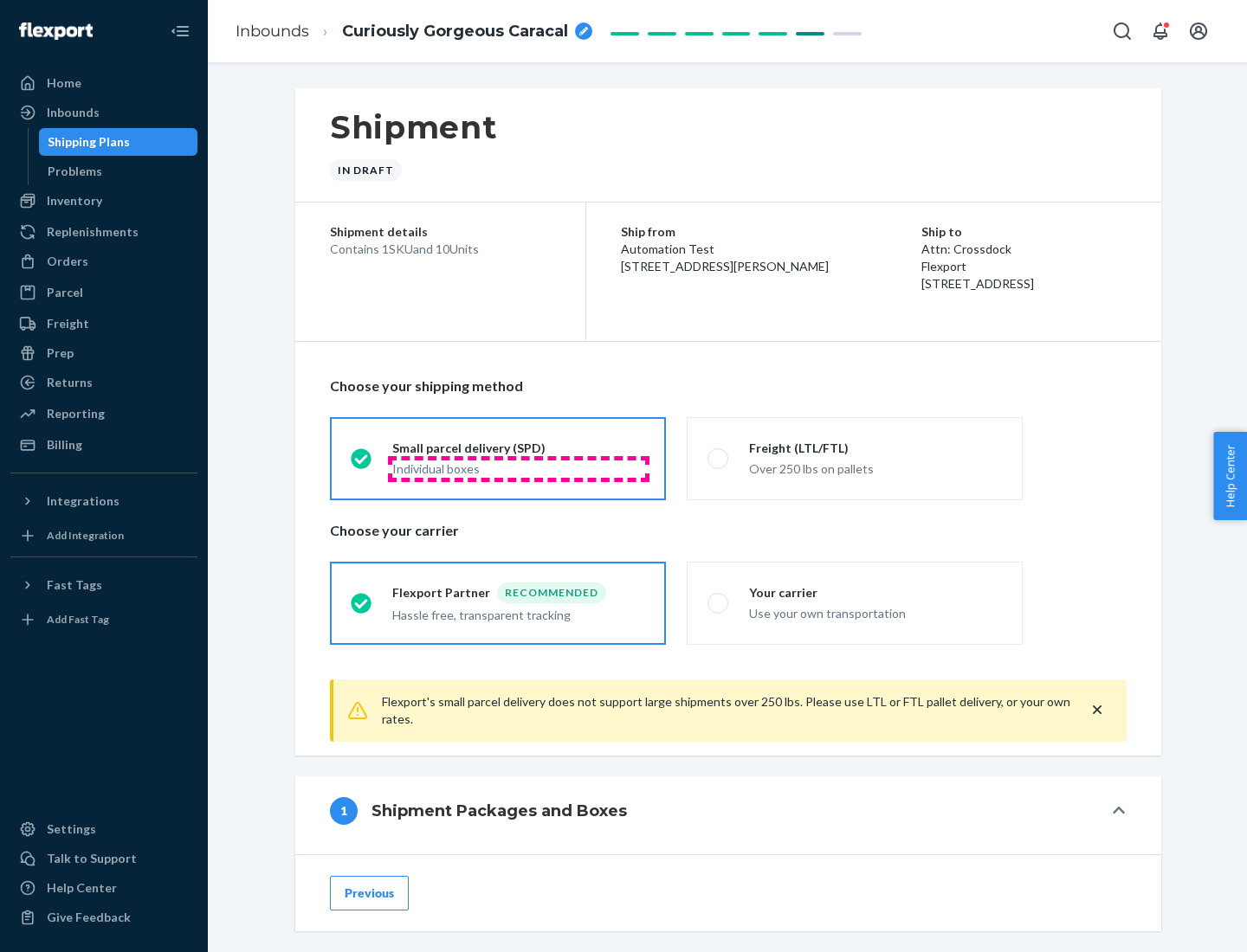
click at [519, 468] on div "Individual boxes" at bounding box center [519, 469] width 253 height 17
click at [362, 463] on input "Small parcel delivery (SPD) Individual boxes" at bounding box center [356, 459] width 12 height 12
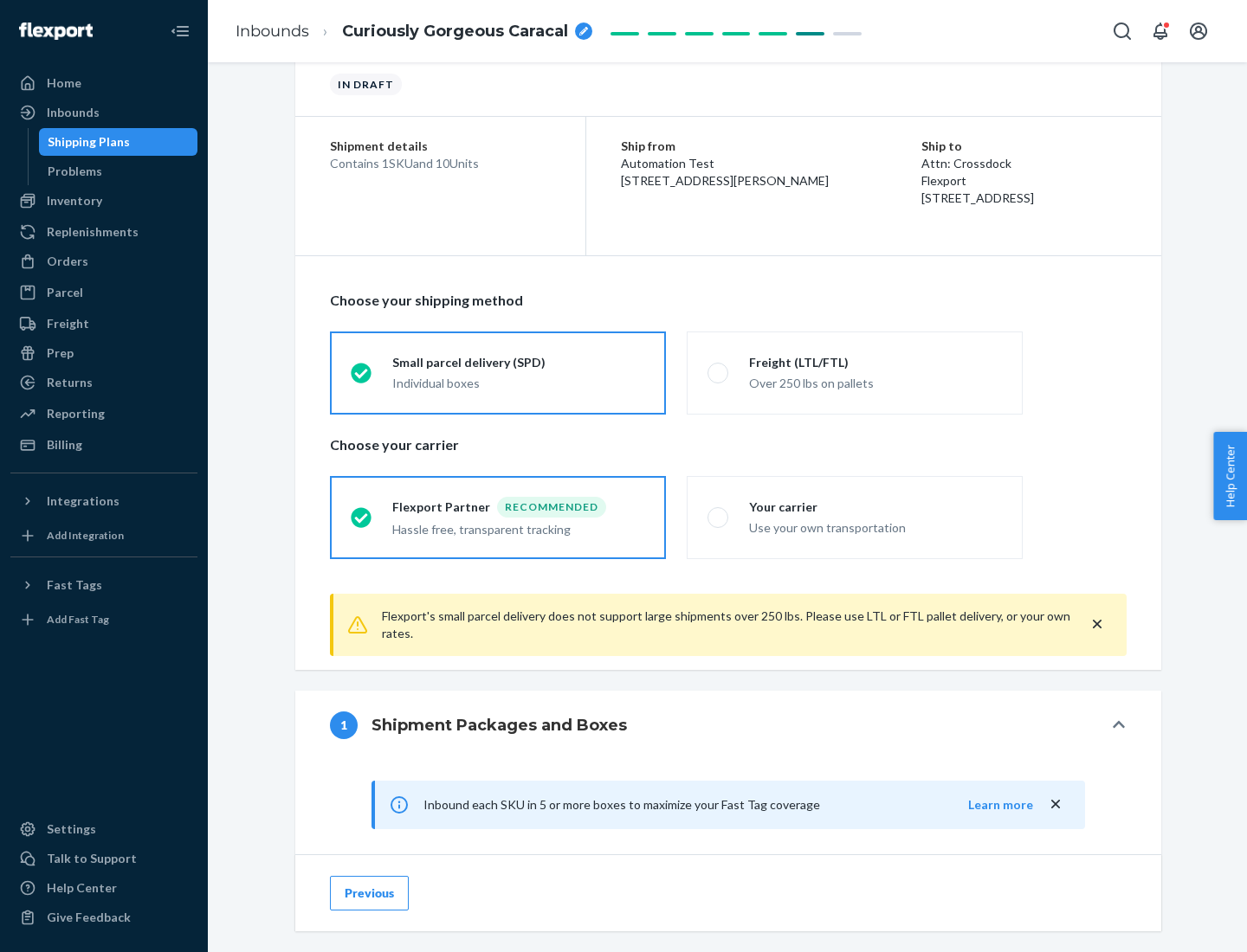
click at [519, 506] on div "Recommended" at bounding box center [551, 507] width 109 height 21
click at [362, 512] on input "Flexport Partner Recommended Hassle free, transparent tracking" at bounding box center [356, 518] width 12 height 12
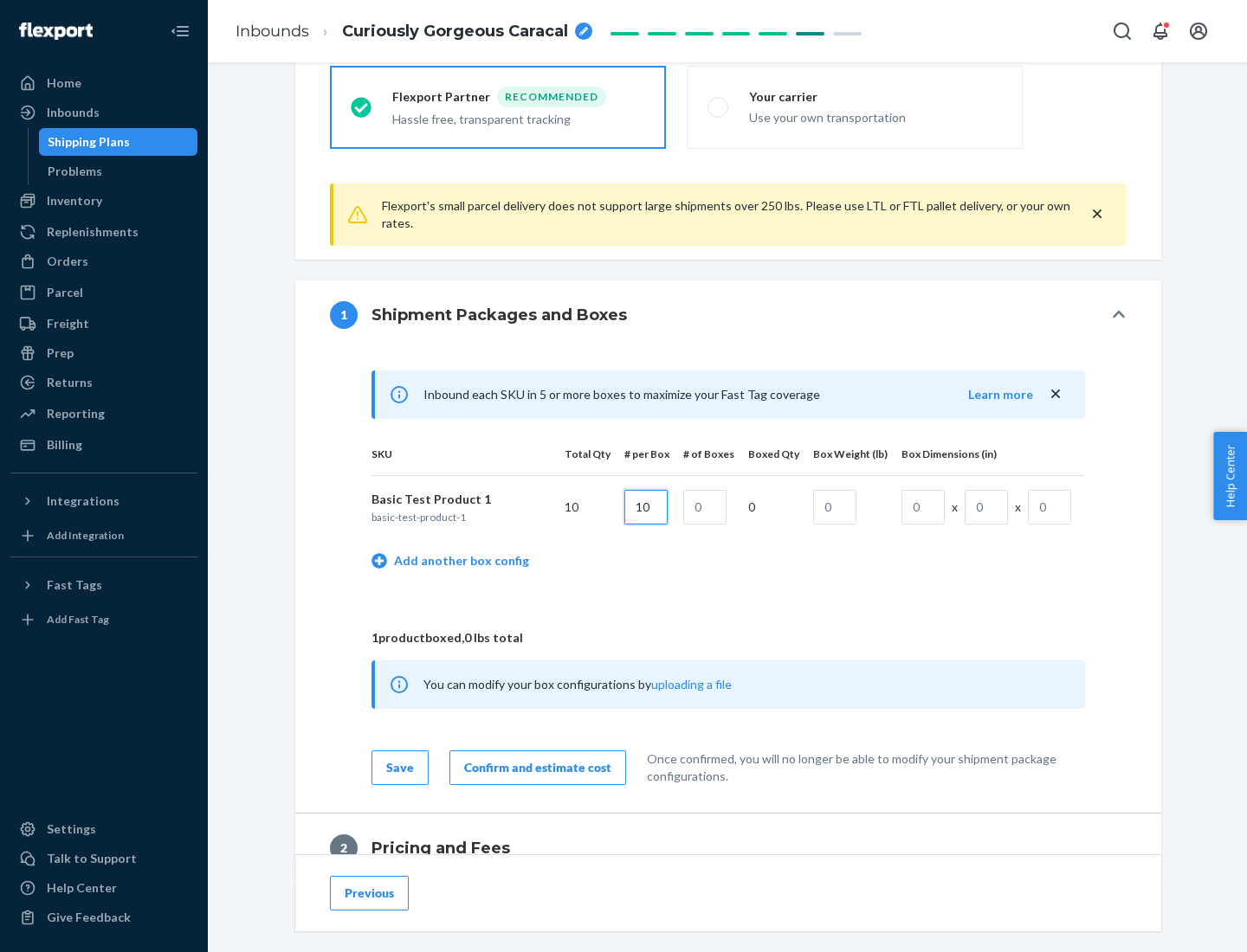
type input "10"
type input "1"
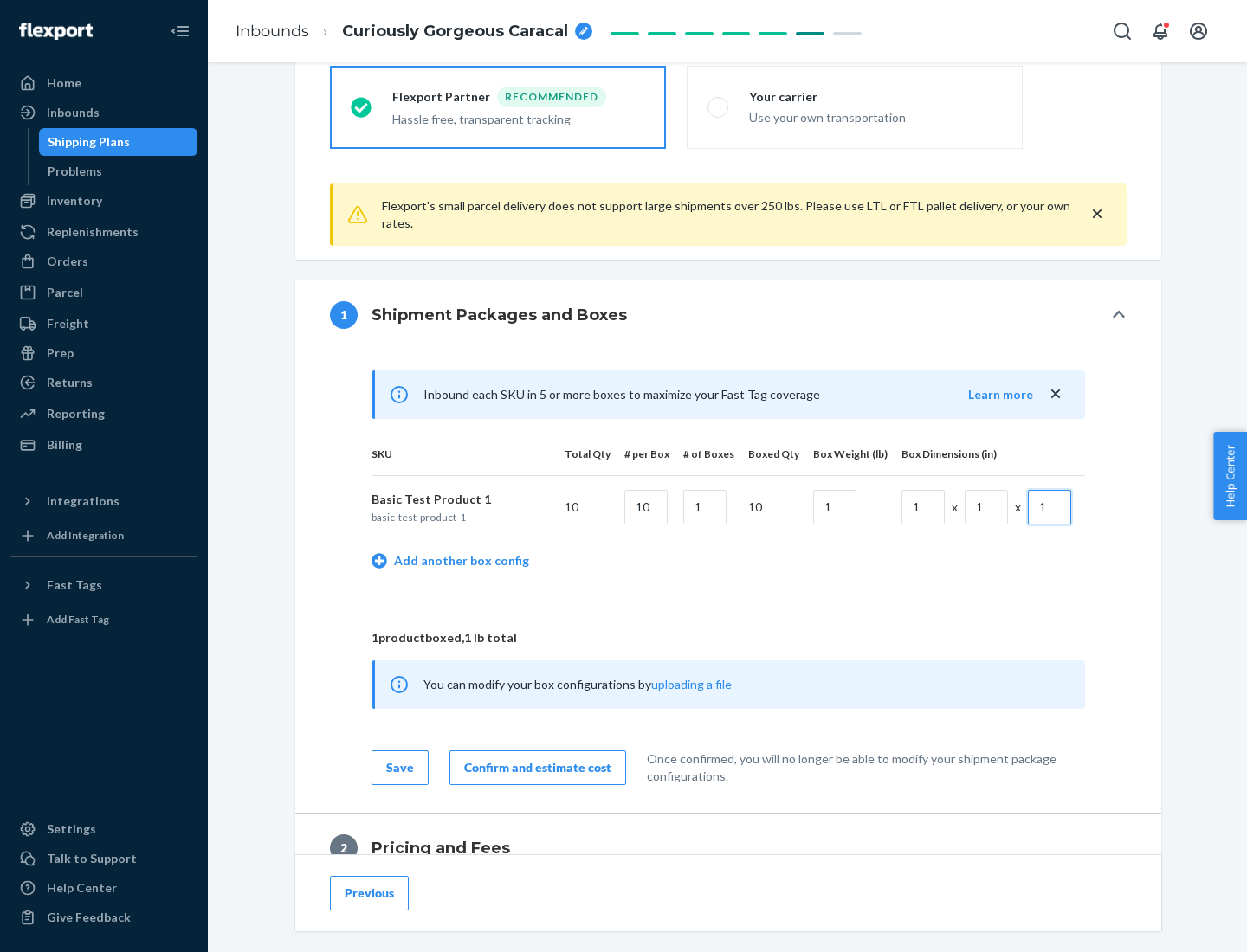
scroll to position [756, 0]
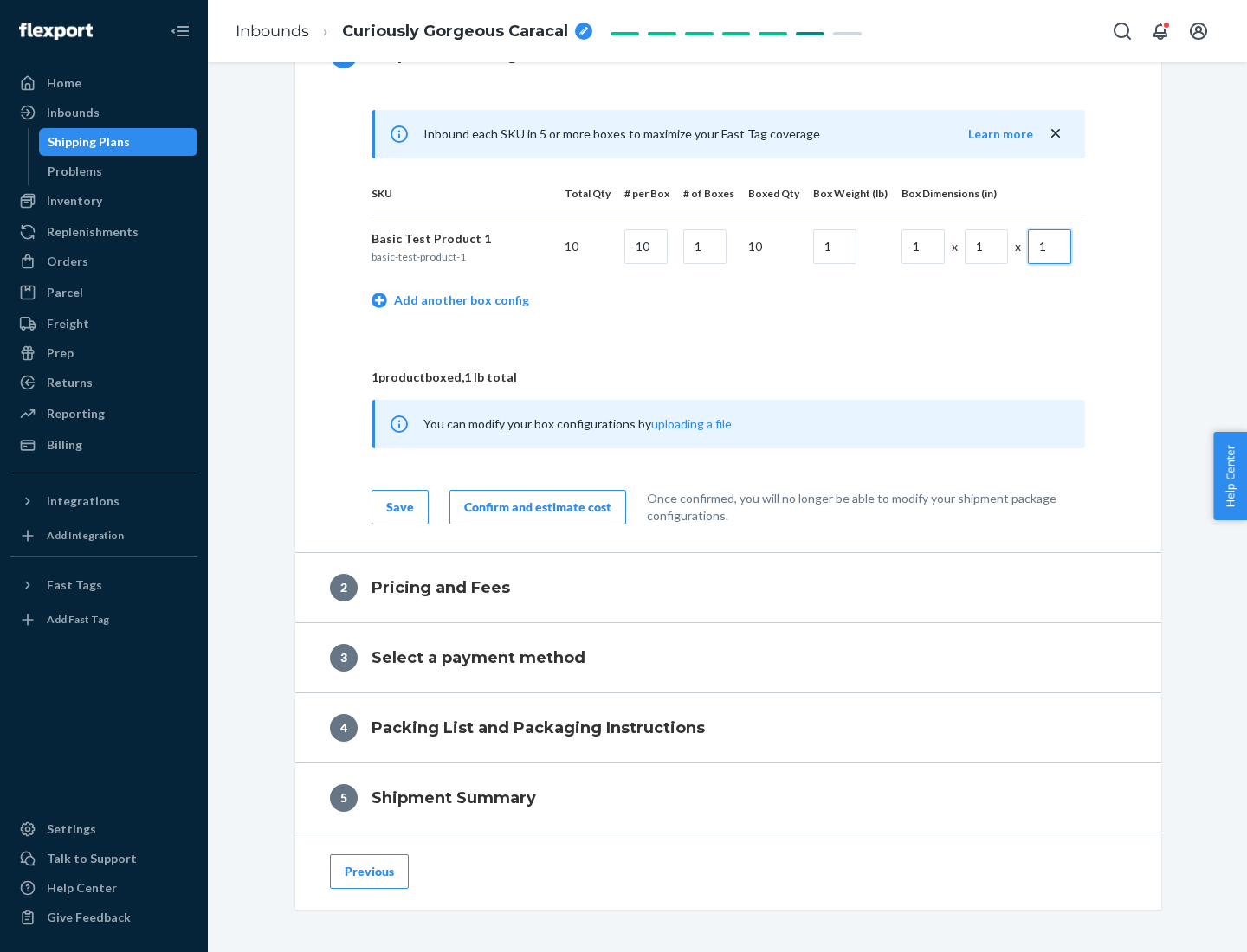
type input "1"
click at [534, 506] on div "Confirm and estimate cost" at bounding box center [537, 507] width 147 height 17
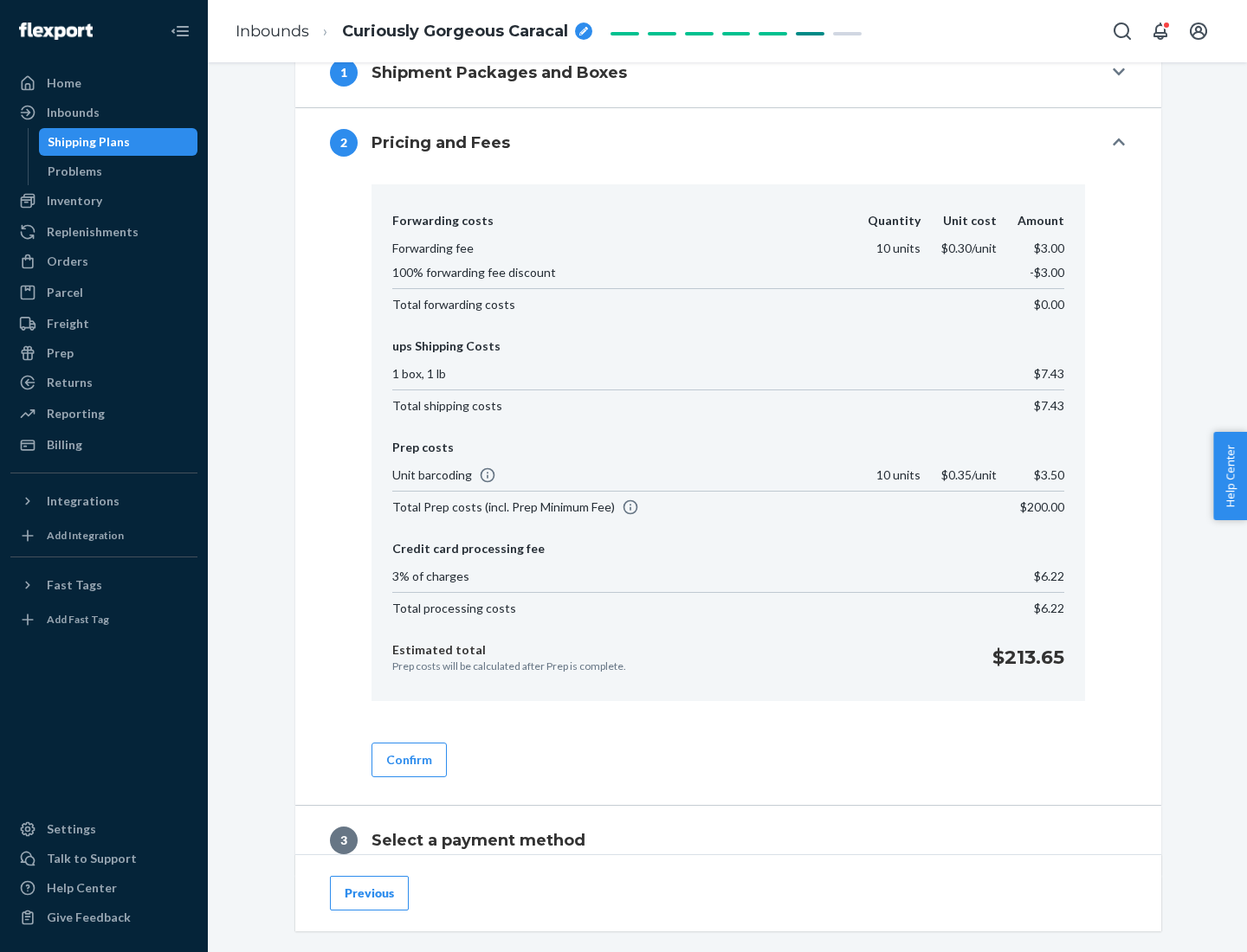
scroll to position [991, 0]
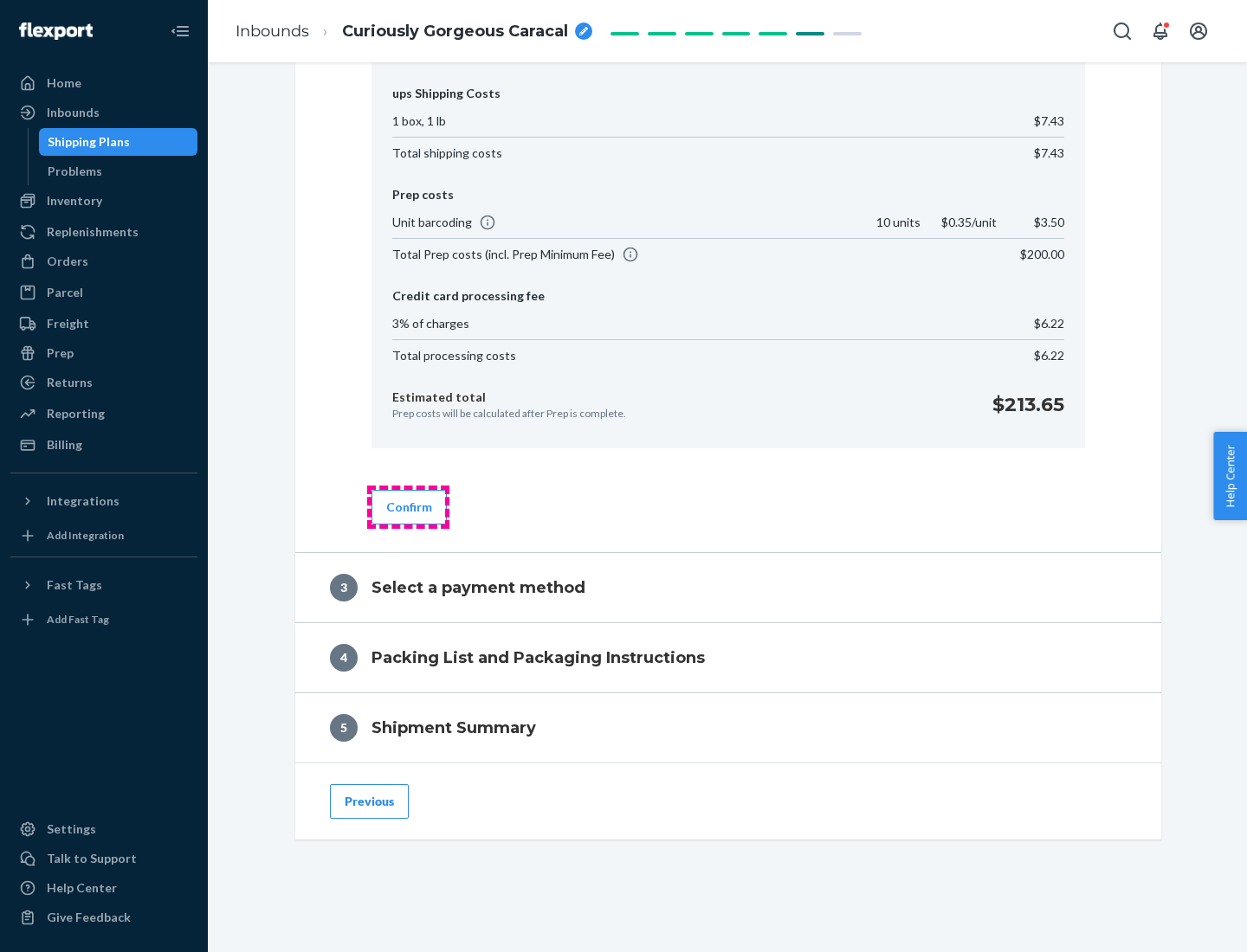
click at [408, 506] on button "Confirm" at bounding box center [409, 507] width 75 height 35
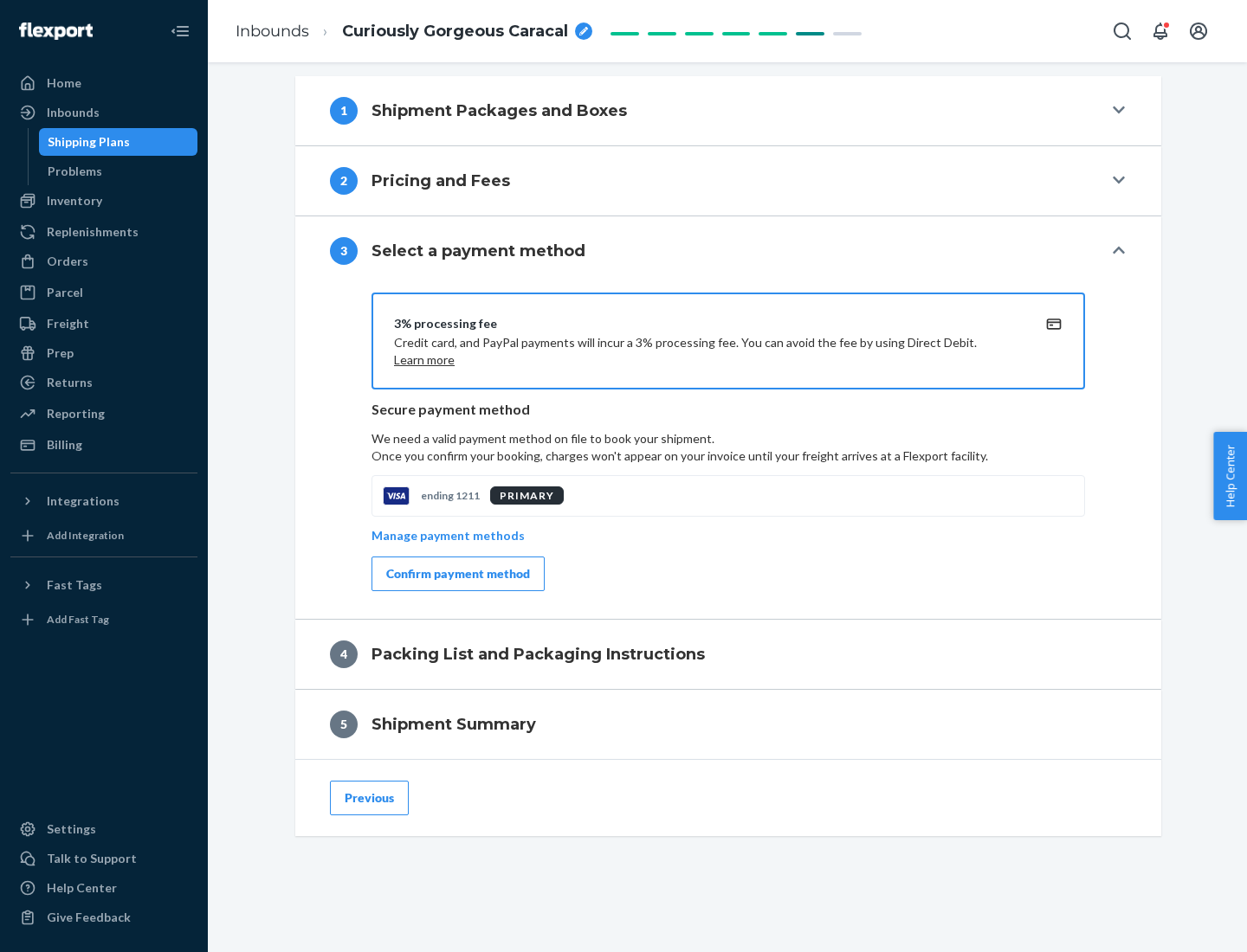
scroll to position [700, 0]
click at [456, 574] on div "Confirm payment method" at bounding box center [458, 574] width 144 height 17
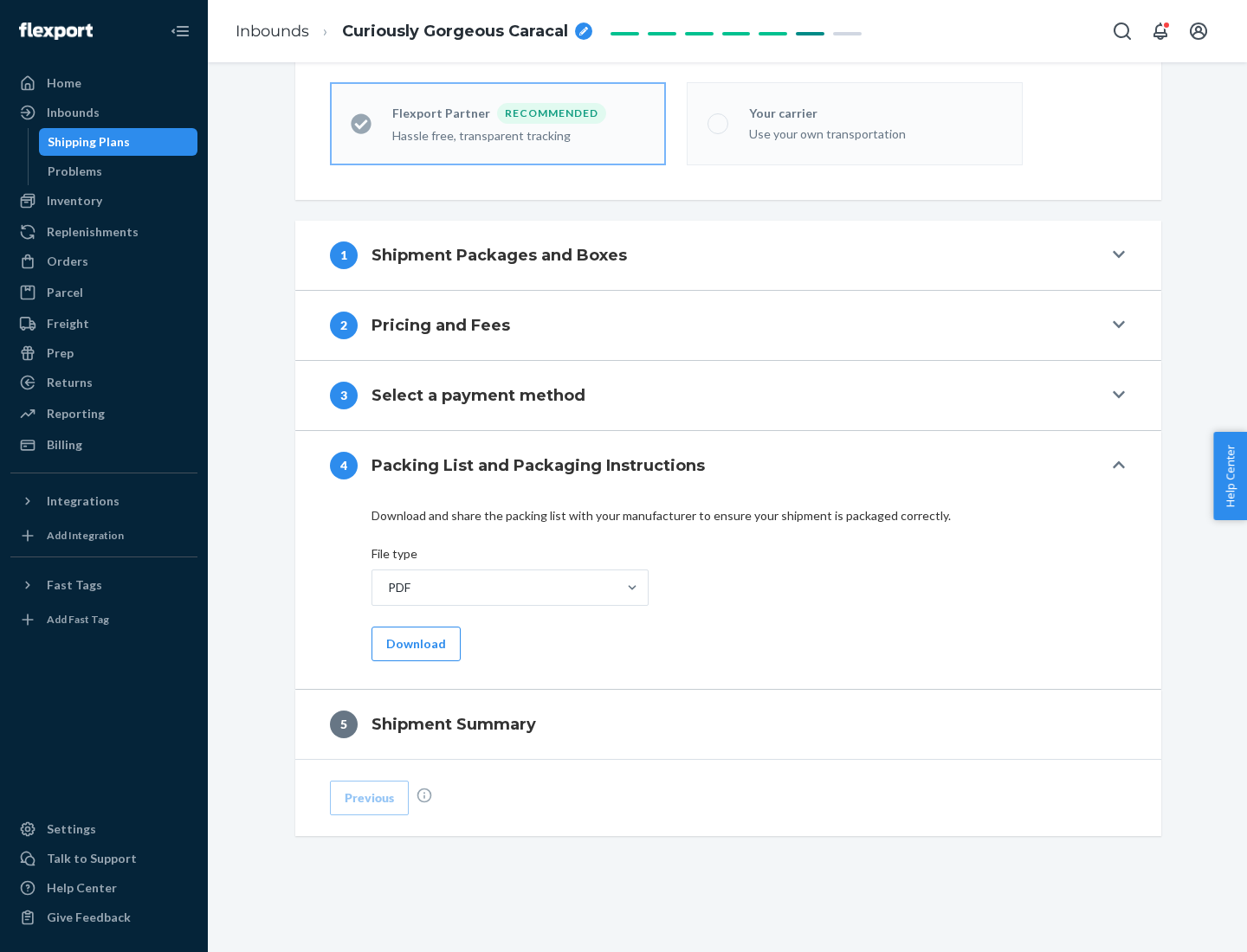
scroll to position [479, 0]
click at [413, 643] on button "Download" at bounding box center [415, 644] width 89 height 35
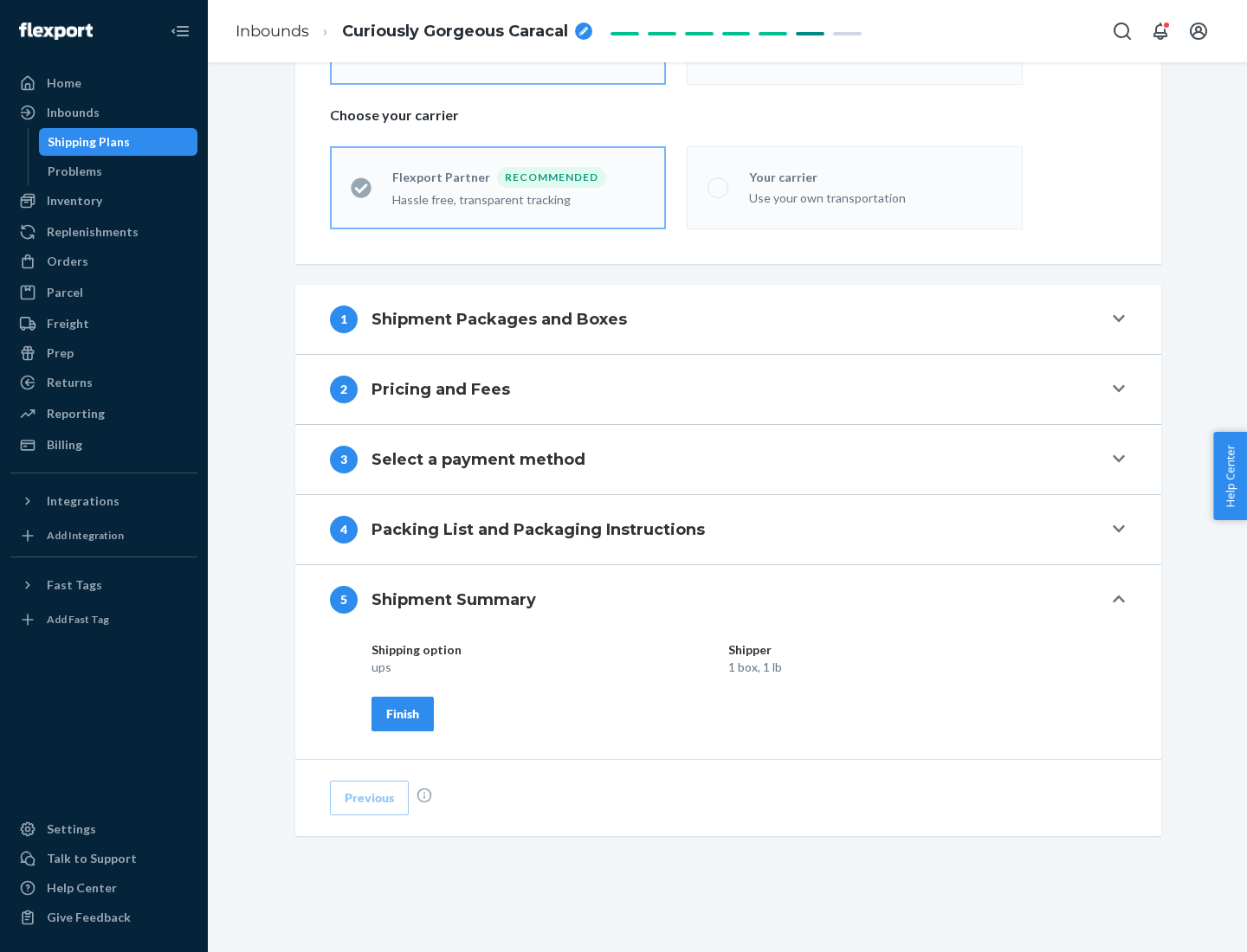
scroll to position [415, 0]
click at [403, 713] on div "Finish" at bounding box center [403, 714] width 33 height 17
